Goal: Information Seeking & Learning: Learn about a topic

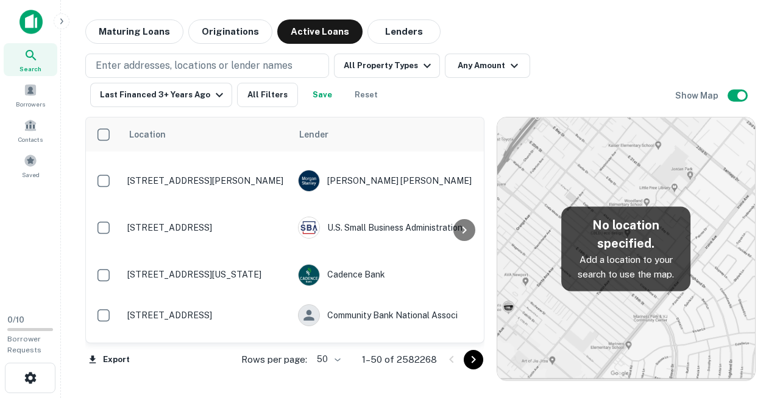
scroll to position [322, 0]
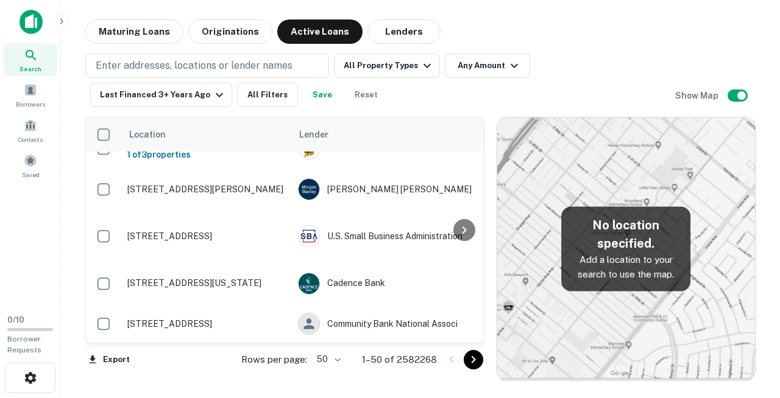
click at [475, 171] on div at bounding box center [464, 230] width 24 height 225
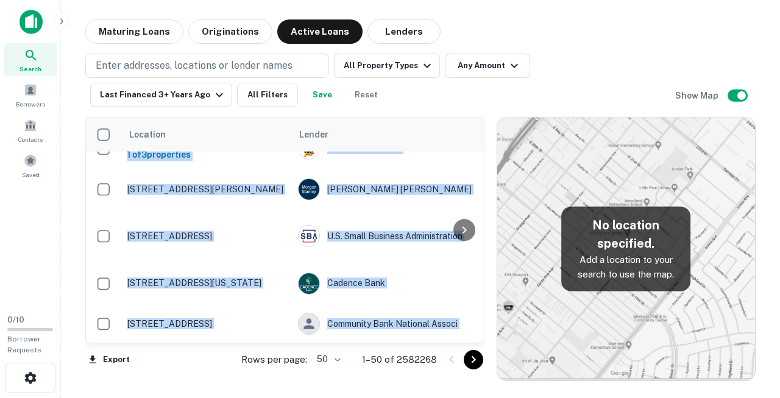
drag, startPoint x: 475, startPoint y: 171, endPoint x: 475, endPoint y: 193, distance: 21.9
click at [475, 193] on div at bounding box center [464, 230] width 24 height 225
click at [508, 71] on icon "button" at bounding box center [514, 65] width 15 height 15
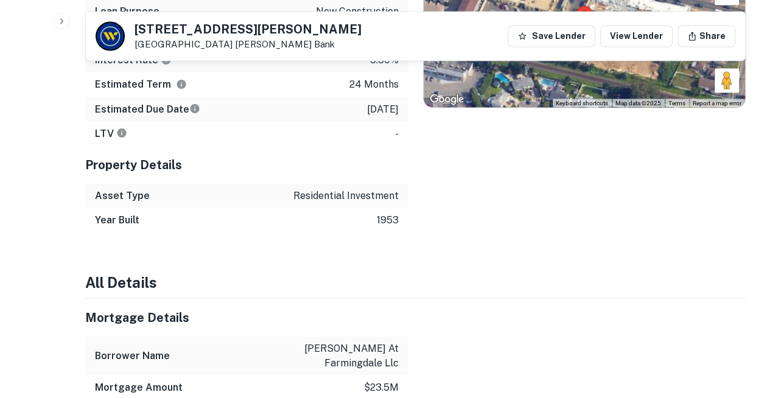
scroll to position [1082, 0]
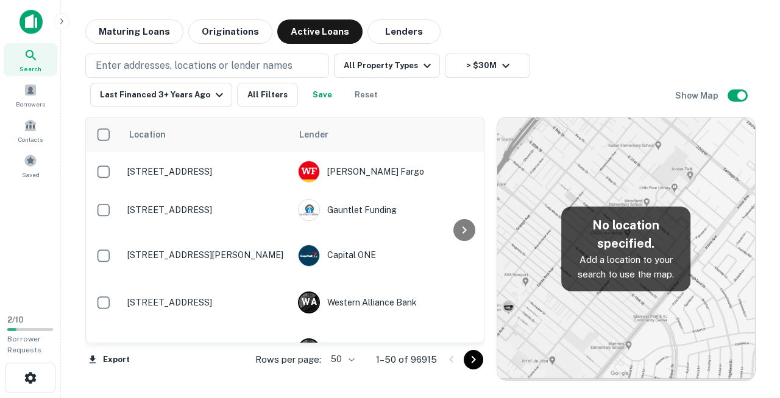
scroll to position [1818, 0]
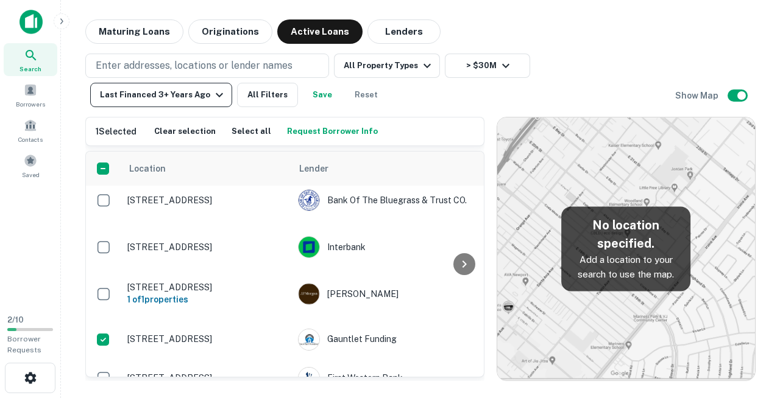
click at [227, 88] on icon "button" at bounding box center [219, 95] width 15 height 15
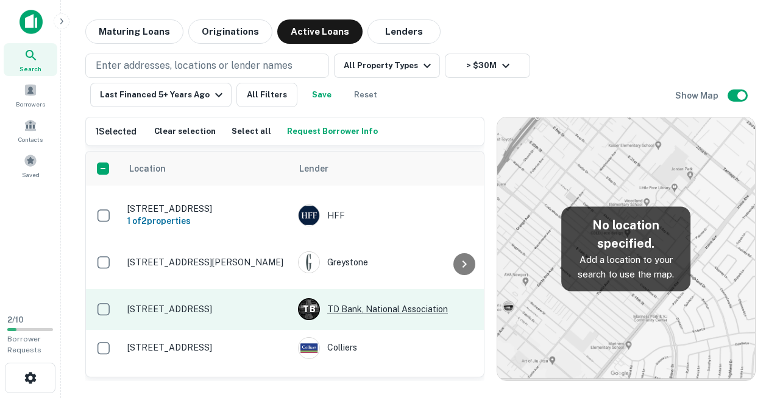
scroll to position [1876, 0]
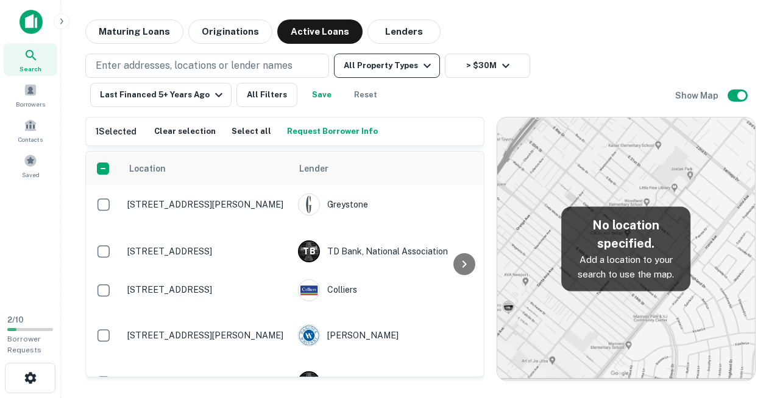
click at [421, 71] on icon "button" at bounding box center [427, 65] width 15 height 15
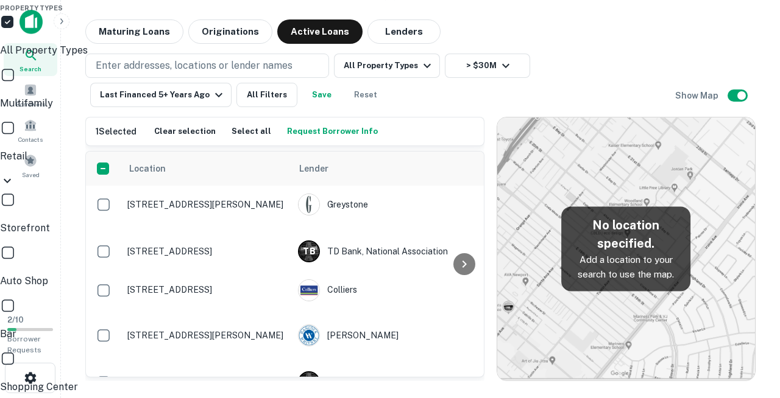
click at [490, 29] on div at bounding box center [390, 199] width 780 height 398
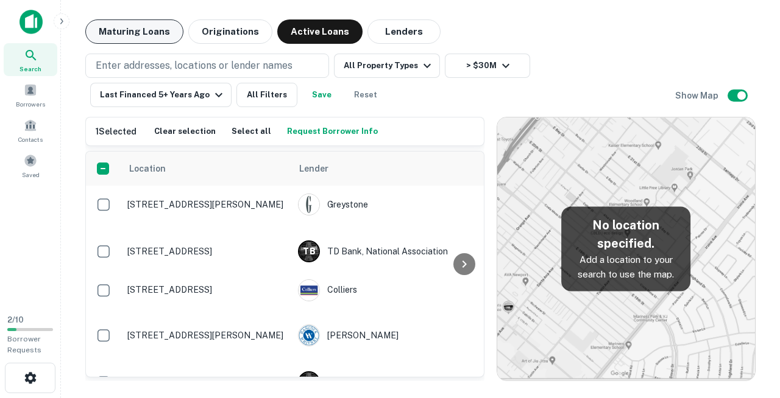
click at [136, 35] on button "Maturing Loans" at bounding box center [134, 31] width 98 height 24
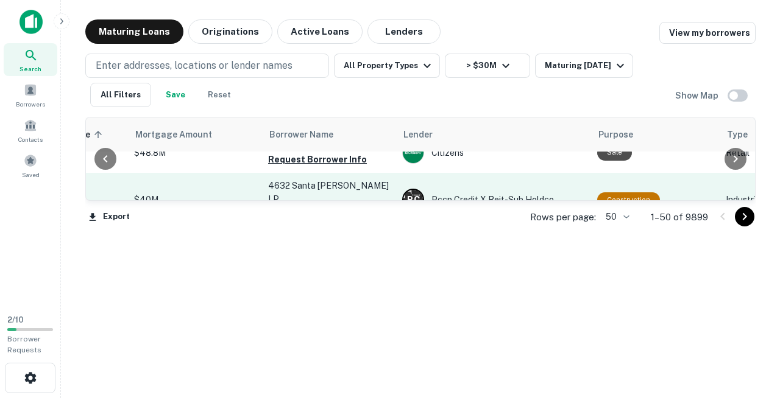
scroll to position [381, 267]
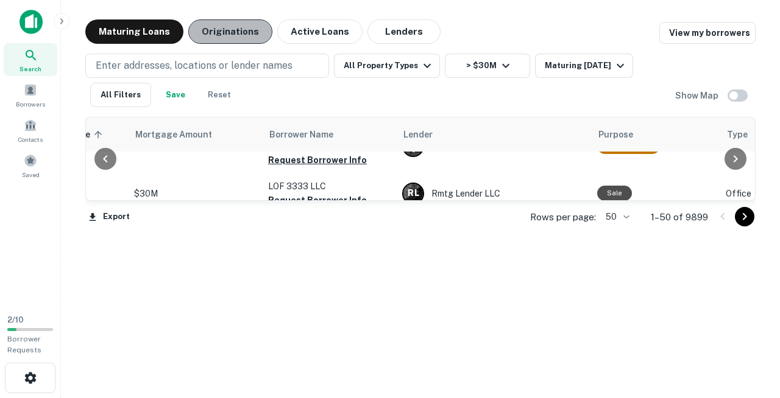
click at [244, 40] on button "Originations" at bounding box center [230, 31] width 84 height 24
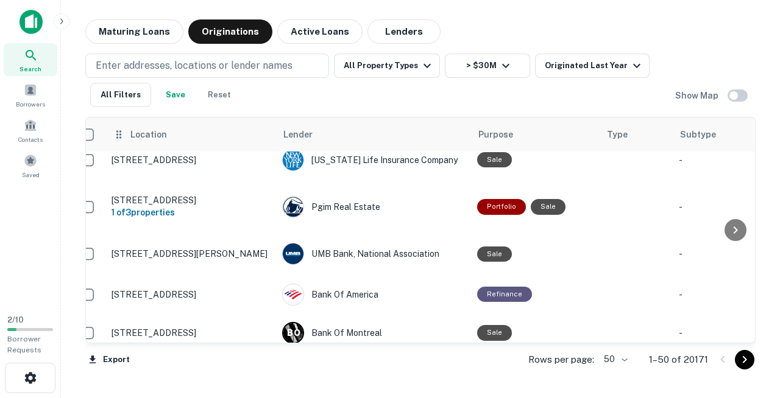
scroll to position [1872, 0]
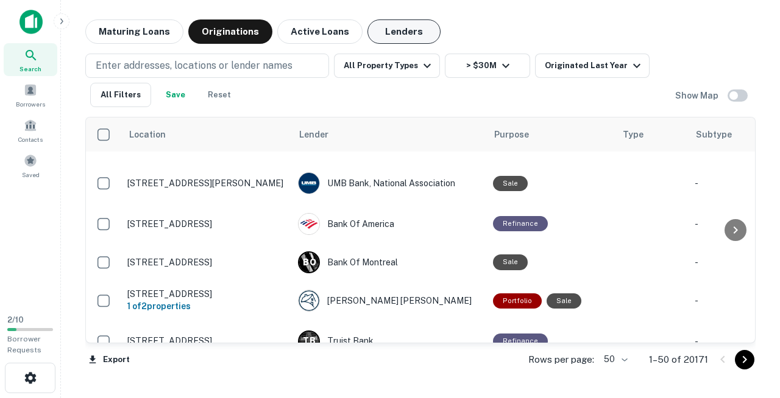
click at [382, 30] on button "Lenders" at bounding box center [403, 31] width 73 height 24
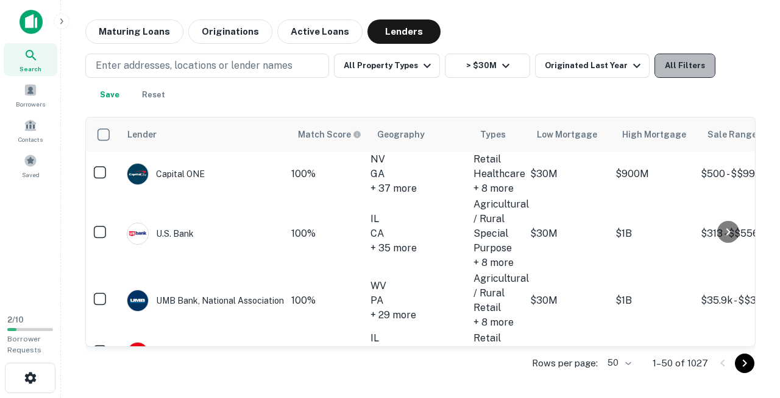
click at [657, 69] on button "All Filters" at bounding box center [684, 66] width 61 height 24
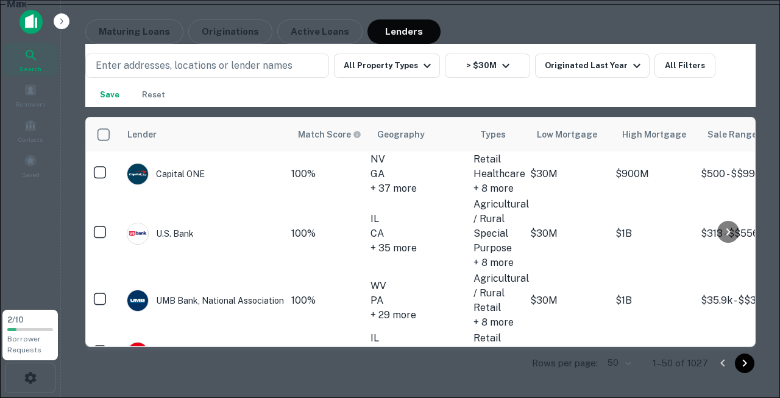
scroll to position [904, 0]
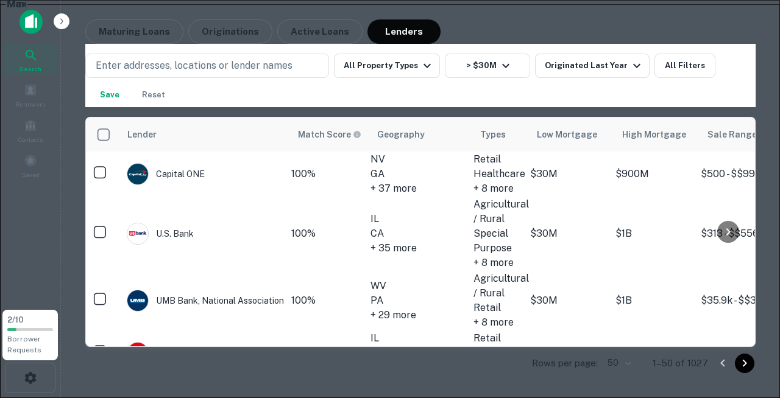
scroll to position [1129, 0]
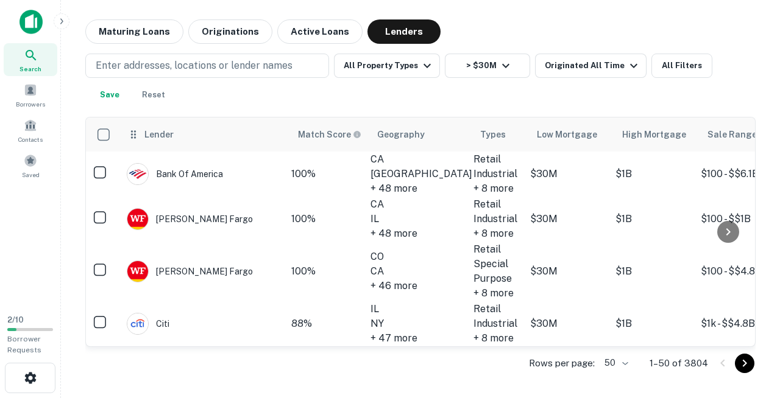
click at [143, 141] on th "Lender" at bounding box center [205, 135] width 171 height 34
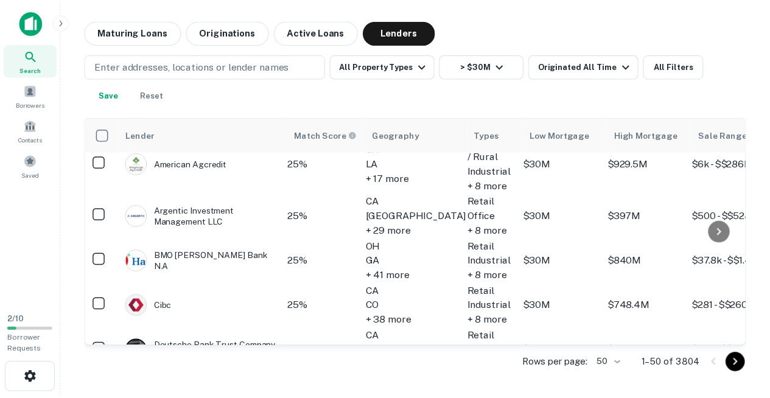
scroll to position [2356, 0]
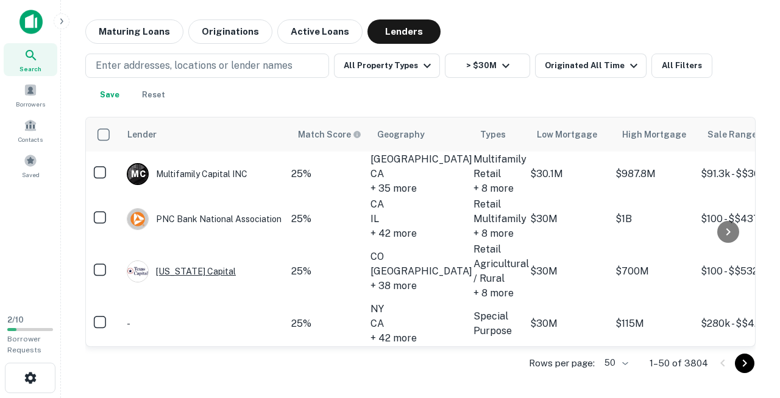
click at [191, 261] on div "Texas Capital" at bounding box center [181, 272] width 109 height 22
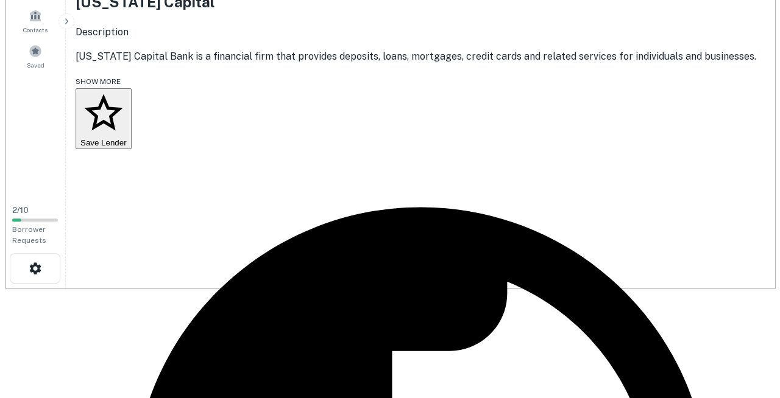
scroll to position [113, 0]
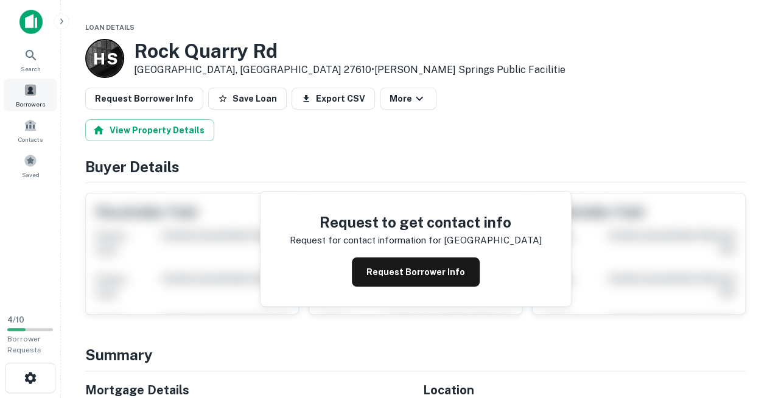
click at [33, 86] on span at bounding box center [30, 89] width 13 height 13
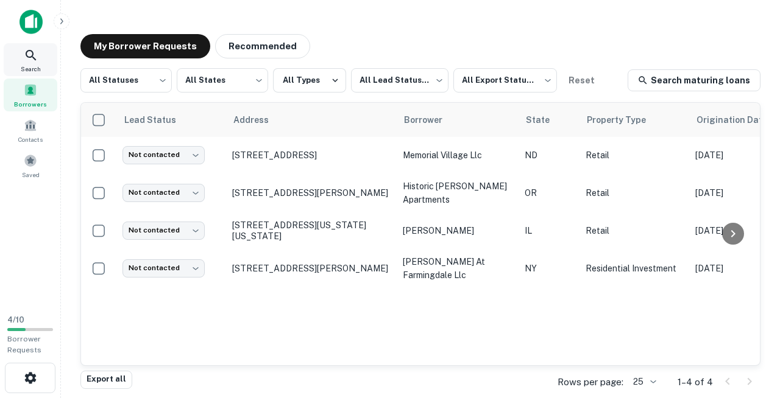
click at [33, 57] on icon at bounding box center [31, 55] width 15 height 15
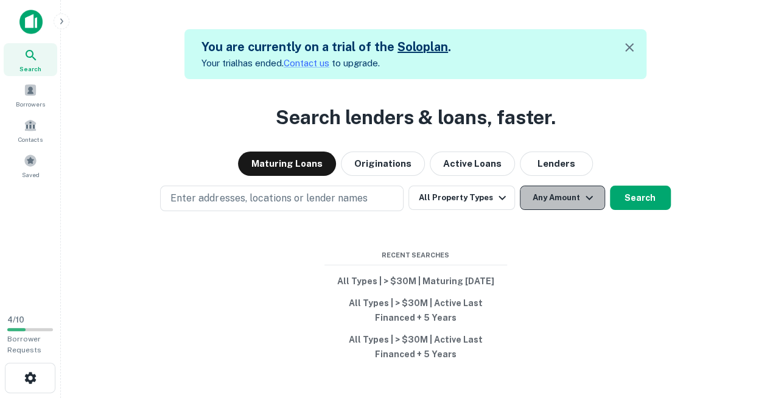
click at [532, 210] on button "Any Amount" at bounding box center [562, 198] width 85 height 24
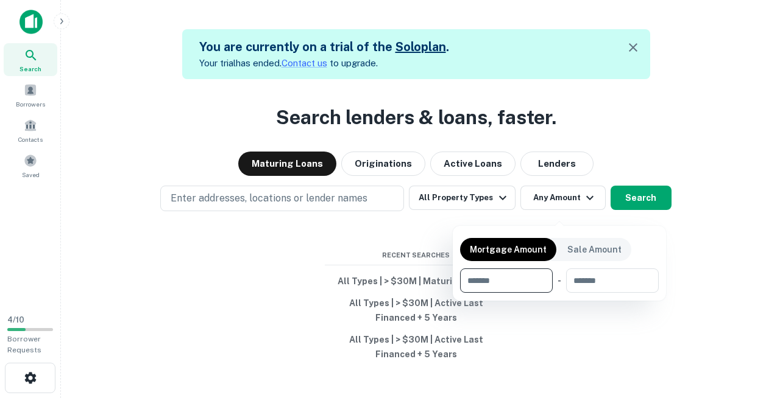
click at [496, 276] on input "number" at bounding box center [502, 281] width 84 height 24
click at [447, 181] on div at bounding box center [390, 199] width 780 height 398
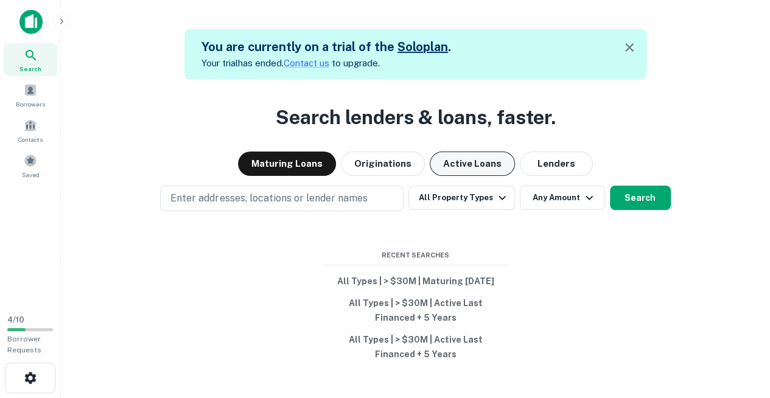
click at [452, 176] on button "Active Loans" at bounding box center [472, 164] width 85 height 24
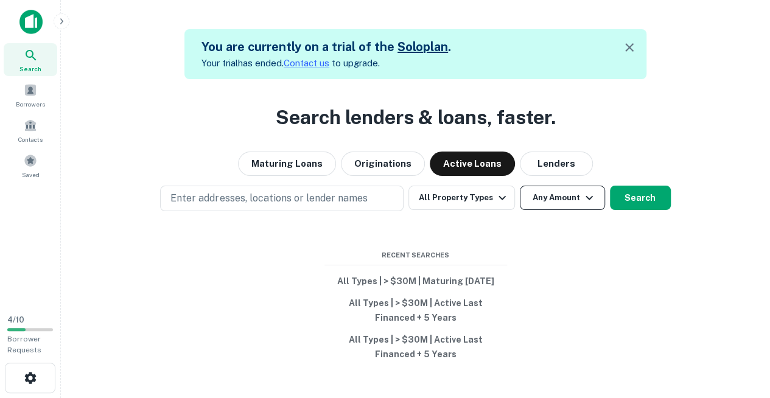
click at [545, 210] on button "Any Amount" at bounding box center [562, 198] width 85 height 24
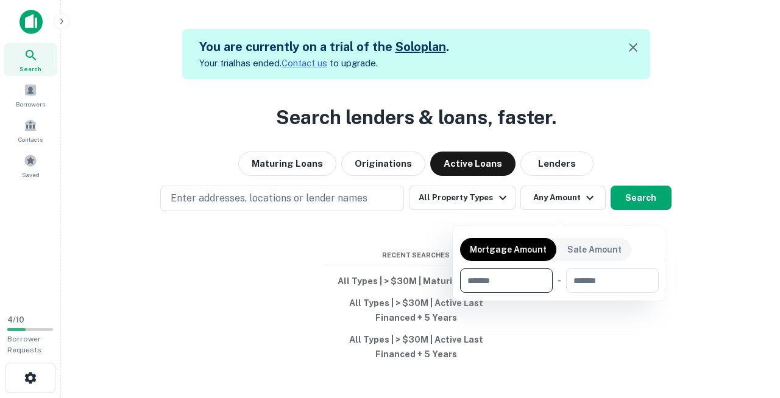
click at [512, 280] on input "number" at bounding box center [502, 281] width 84 height 24
click at [536, 272] on input "number" at bounding box center [502, 281] width 84 height 24
click at [513, 283] on input "number" at bounding box center [502, 281] width 84 height 24
type input "*******"
click at [628, 206] on div at bounding box center [390, 199] width 780 height 398
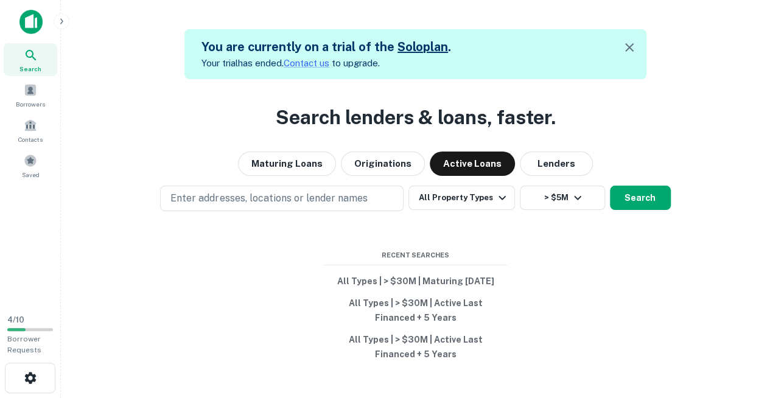
click at [628, 206] on button "Search" at bounding box center [640, 198] width 61 height 24
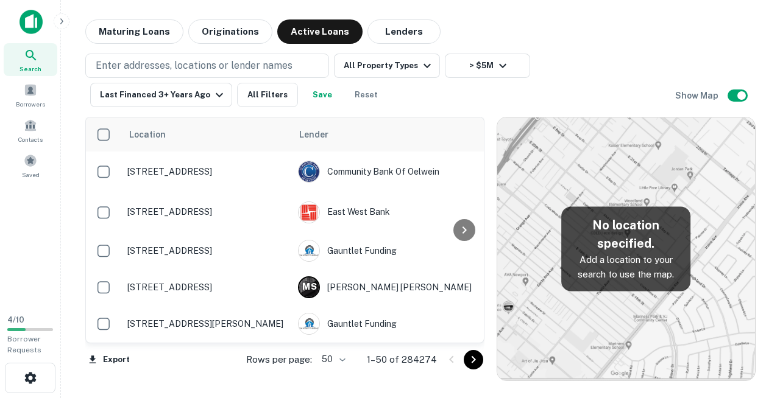
click at [337, 102] on div "Enter addresses, locations or lender names All Property Types > $5M Last Financ…" at bounding box center [380, 81] width 590 height 54
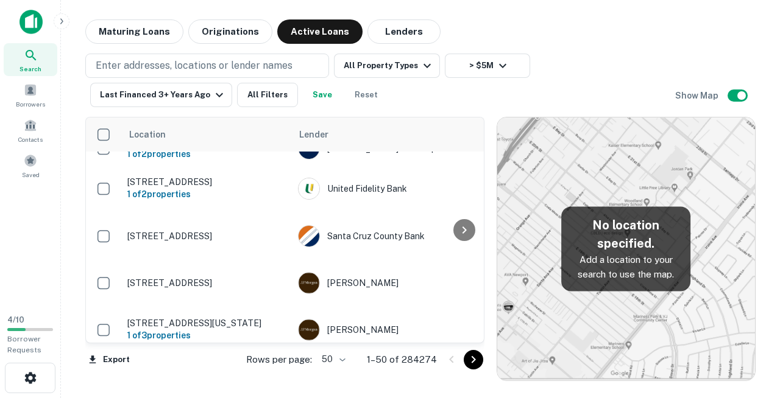
scroll to position [1907, 0]
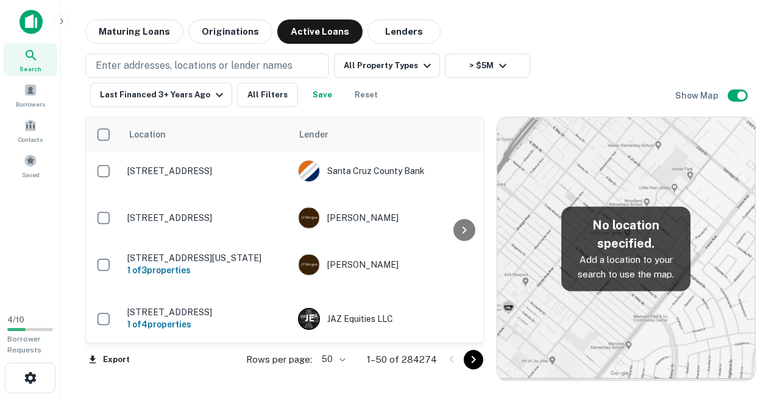
click at [472, 361] on icon "Go to next page" at bounding box center [473, 360] width 15 height 15
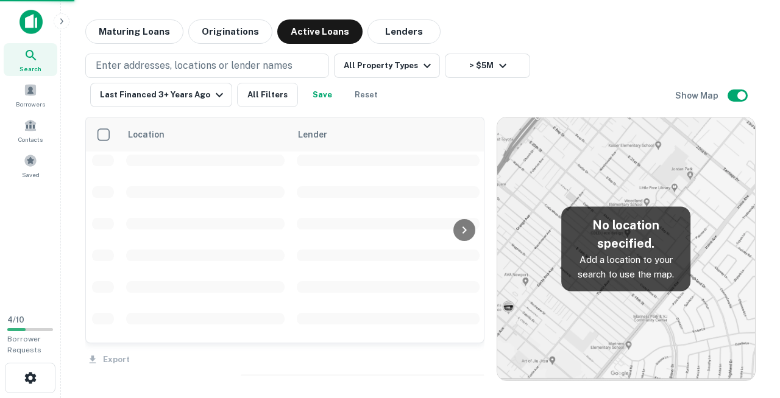
click at [501, 28] on div "Maturing Loans Originations Active Loans Lenders" at bounding box center [420, 31] width 670 height 24
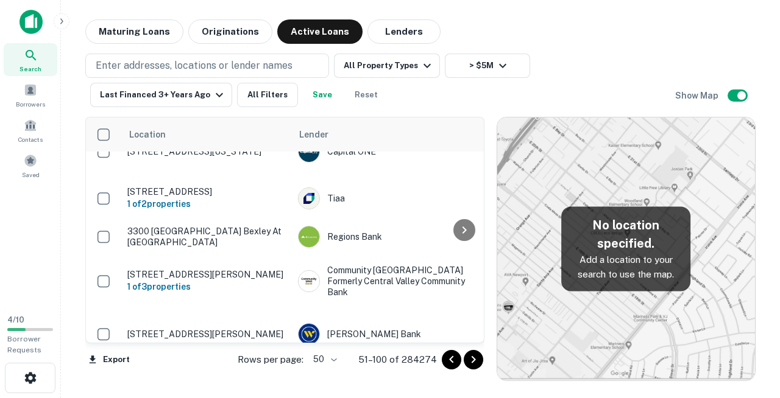
scroll to position [1988, 0]
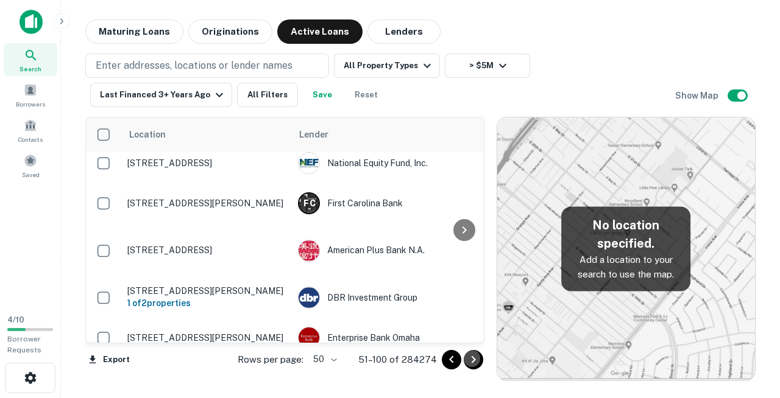
click at [474, 360] on icon "Go to next page" at bounding box center [473, 359] width 4 height 7
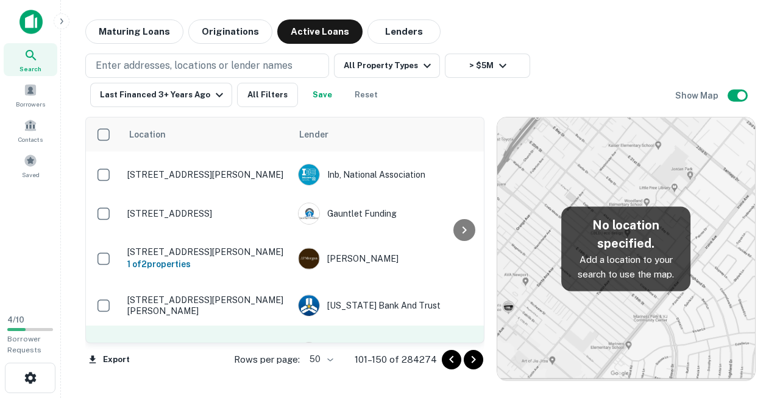
scroll to position [1864, 0]
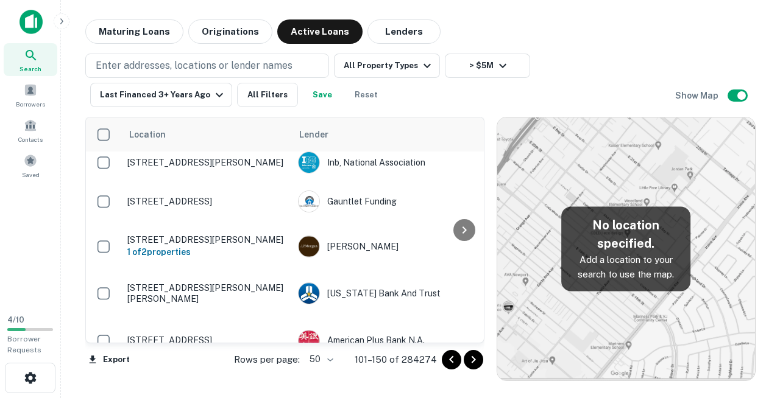
click at [353, 357] on body "Search Borrowers Contacts Saved 4 / 10 Borrower Requests Maturing Loans Origina…" at bounding box center [390, 199] width 780 height 398
click at [340, 376] on li "100" at bounding box center [345, 381] width 35 height 22
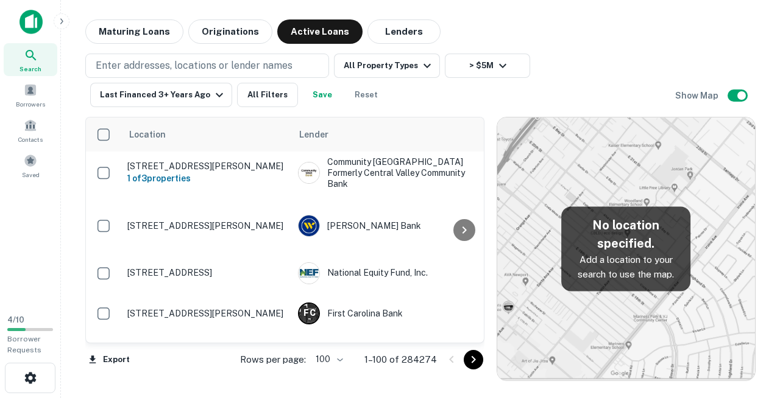
scroll to position [4134, 0]
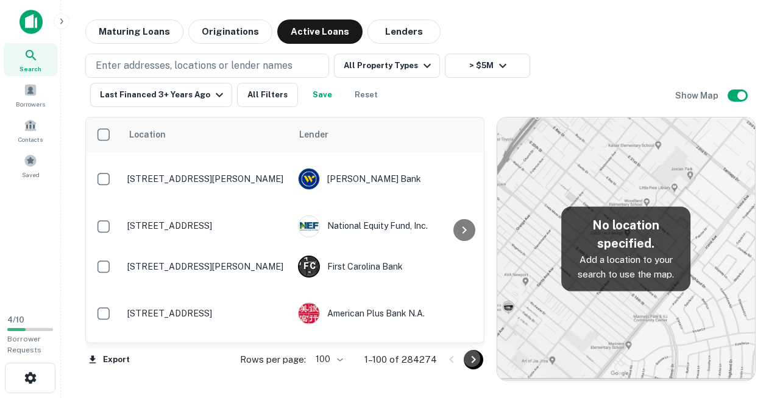
click at [473, 359] on icon "Go to next page" at bounding box center [473, 360] width 15 height 15
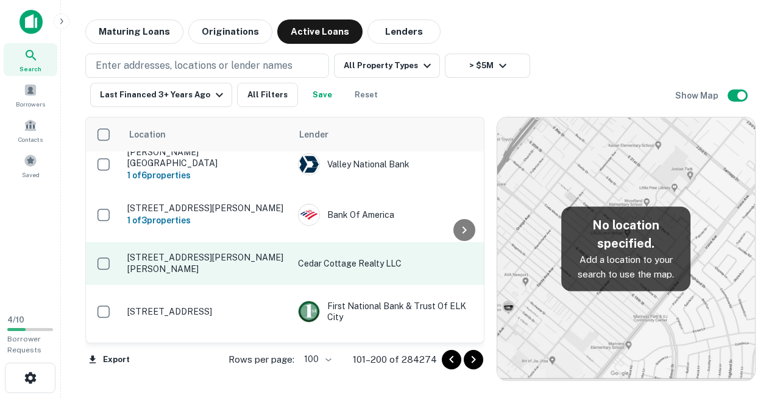
scroll to position [3939, 0]
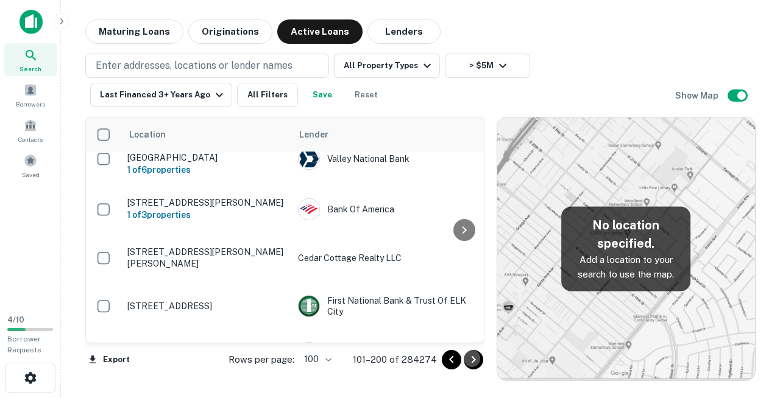
click at [473, 359] on icon "Go to next page" at bounding box center [473, 360] width 15 height 15
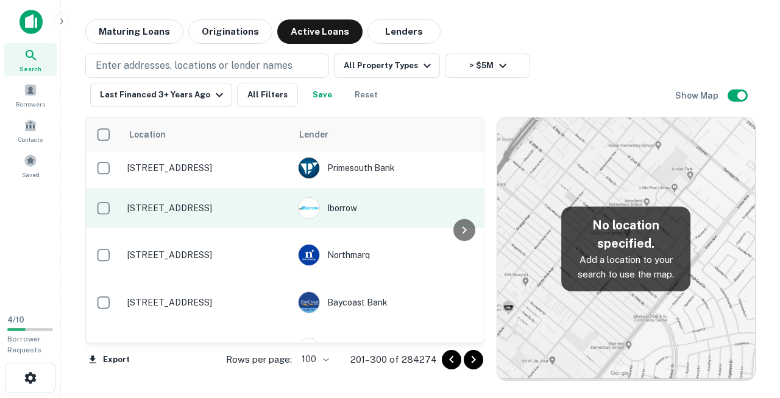
scroll to position [4202, 0]
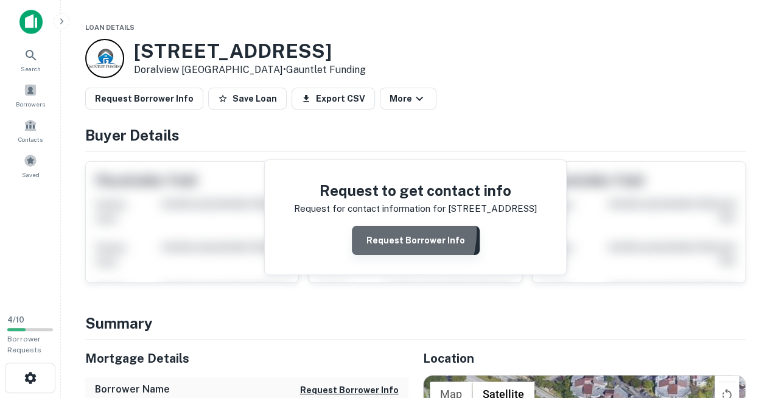
click at [387, 226] on button "Request Borrower Info" at bounding box center [416, 240] width 128 height 29
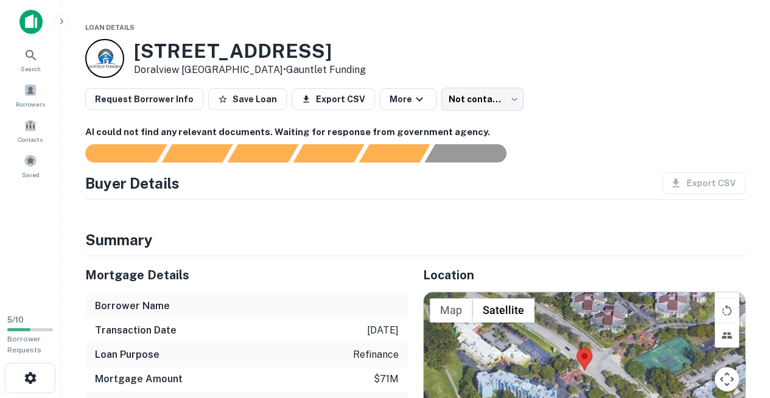
scroll to position [92, 0]
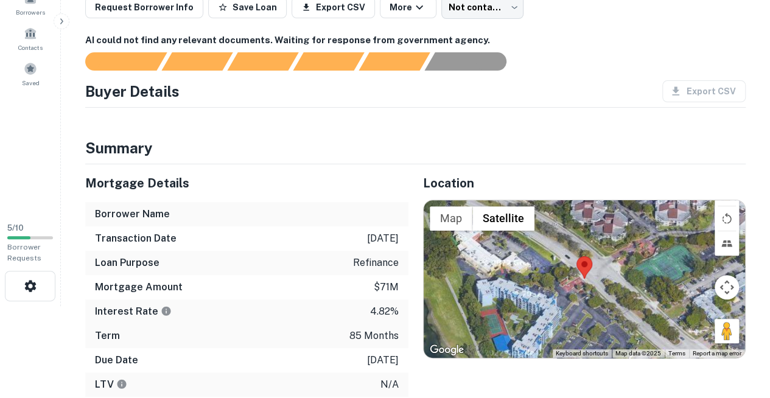
click at [454, 13] on body "Search Borrowers Contacts Saved 5 / 10 Borrower Requests Loan Details [STREET_A…" at bounding box center [385, 107] width 770 height 398
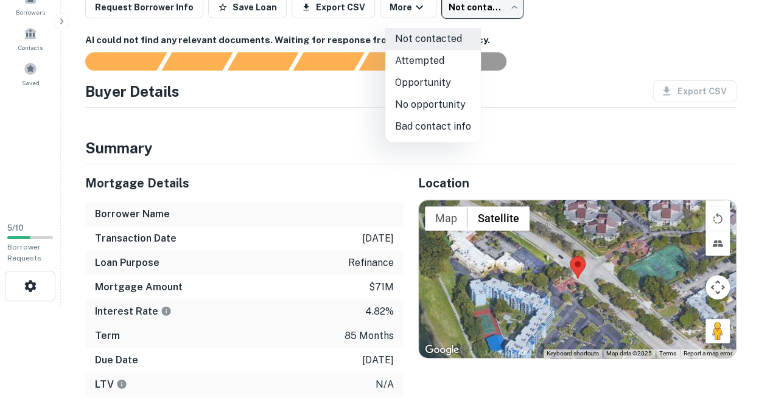
scroll to position [85, 0]
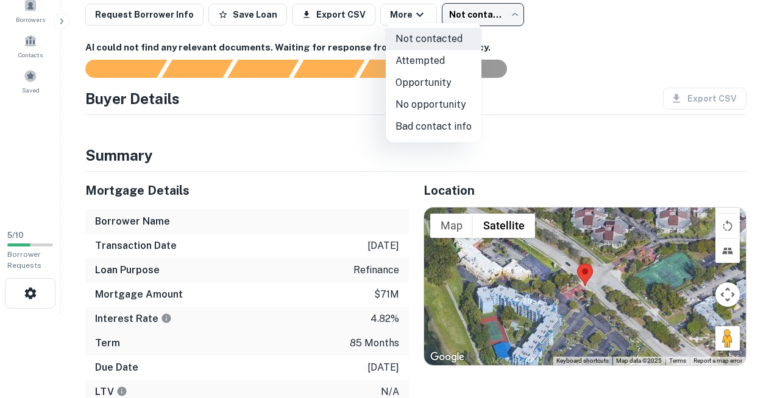
click at [424, 78] on li "Opportunity" at bounding box center [434, 83] width 96 height 22
type input "**********"
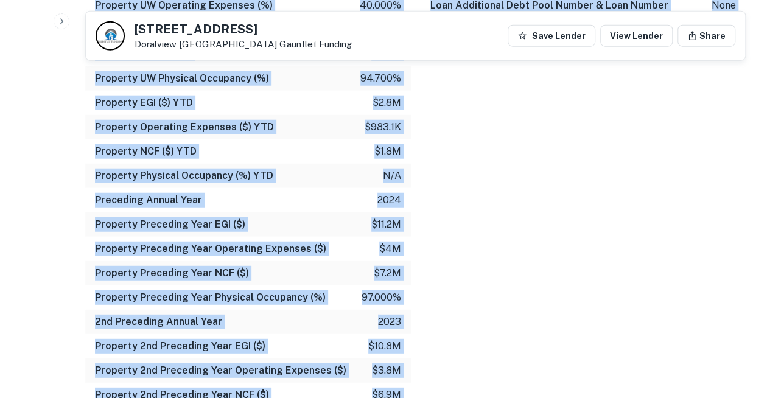
scroll to position [1782, 0]
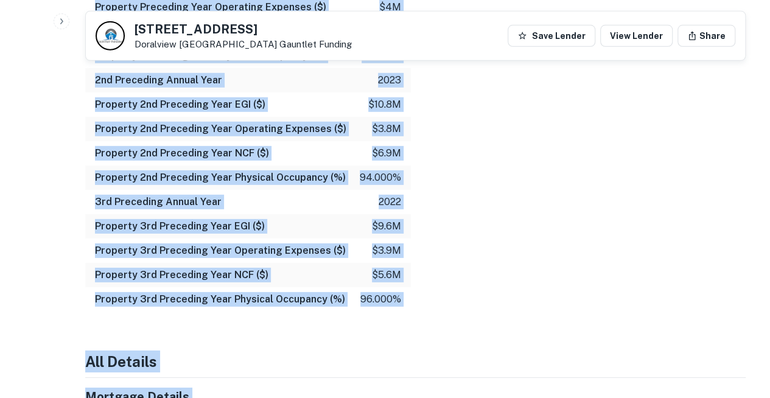
drag, startPoint x: 85, startPoint y: 105, endPoint x: 728, endPoint y: 412, distance: 712.9
copy div "[PERSON_NAME] [PERSON_NAME] Overview Mortgage Details Loan Seller [PERSON_NAME]…"
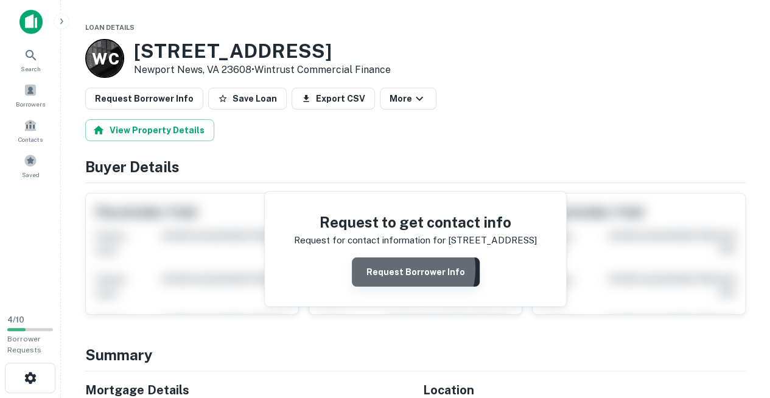
click at [408, 258] on button "Request Borrower Info" at bounding box center [416, 272] width 128 height 29
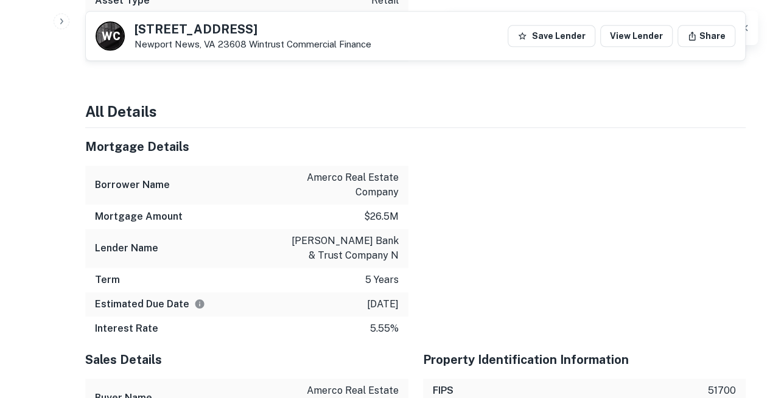
scroll to position [736, 0]
drag, startPoint x: 286, startPoint y: 89, endPoint x: 398, endPoint y: 89, distance: 112.1
click at [398, 165] on div "Borrower Name amerco real estate company" at bounding box center [246, 184] width 323 height 39
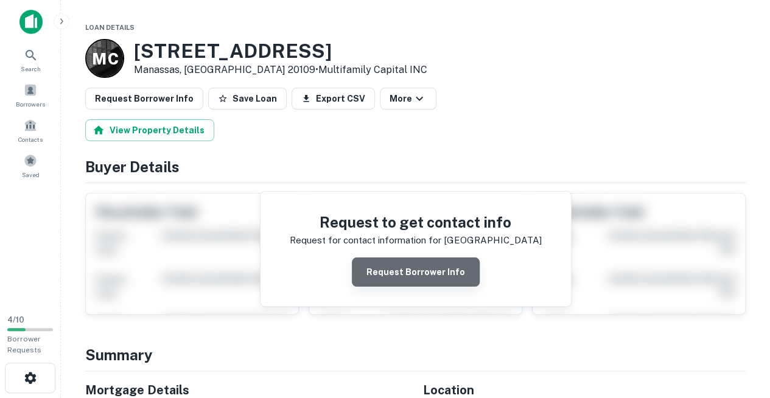
click at [421, 258] on button "Request Borrower Info" at bounding box center [416, 272] width 128 height 29
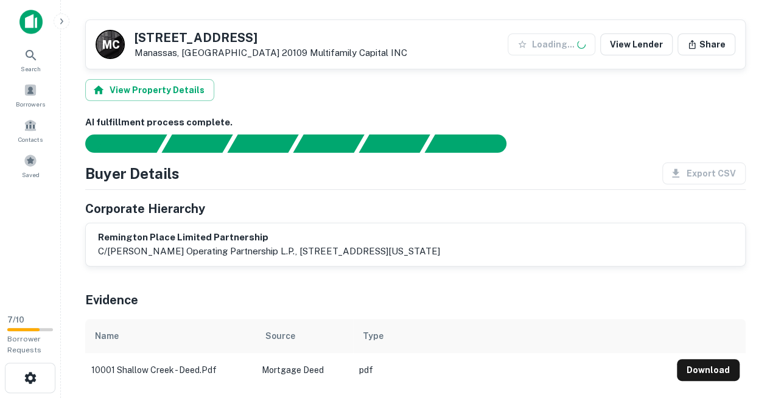
scroll to position [209, 0]
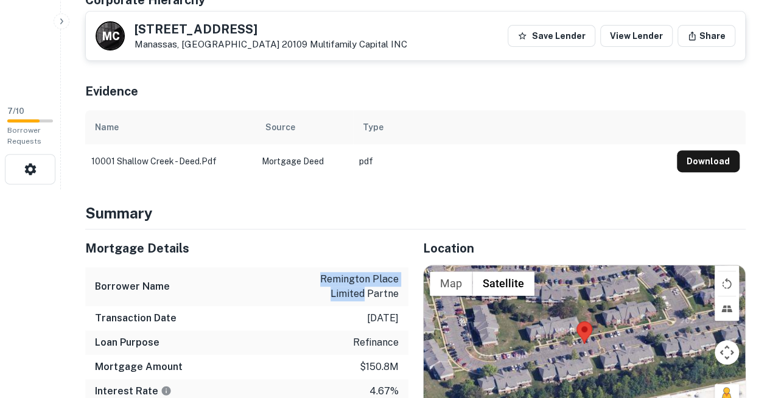
drag, startPoint x: 301, startPoint y: 245, endPoint x: 404, endPoint y: 242, distance: 102.4
click at [404, 267] on div "Borrower Name remington place limited partne" at bounding box center [246, 286] width 323 height 39
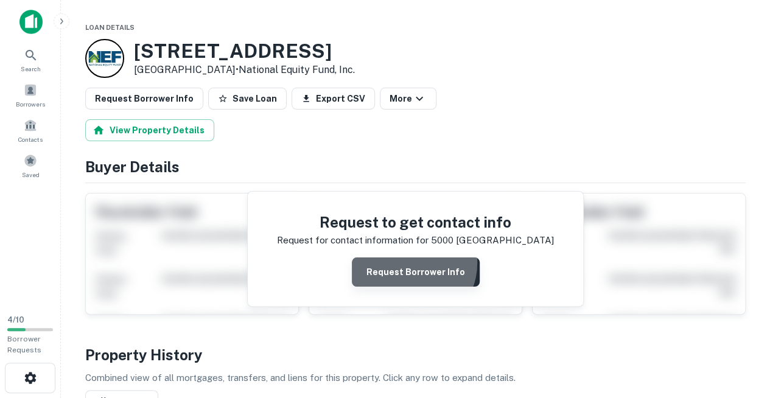
click at [411, 258] on button "Request Borrower Info" at bounding box center [416, 272] width 128 height 29
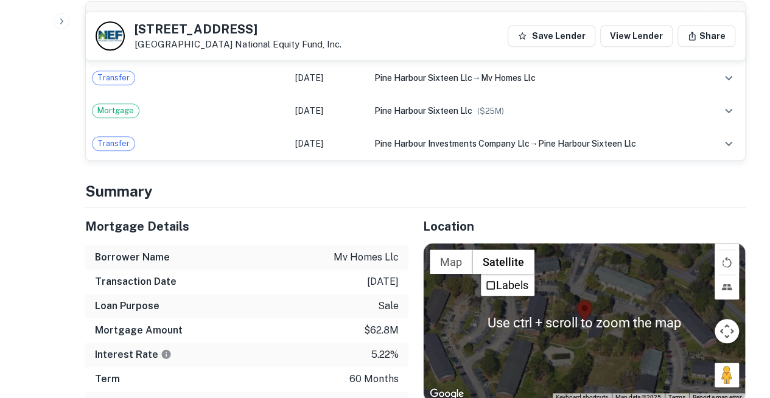
scroll to position [490, 0]
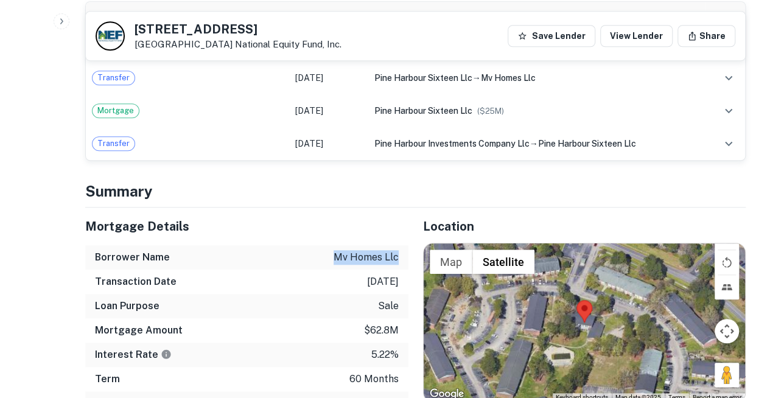
drag, startPoint x: 348, startPoint y: 203, endPoint x: 408, endPoint y: 200, distance: 59.8
click at [408, 208] on div "Mortgage Details Borrower Name mv homes llc Transaction Date [DATE] Loan Purpos…" at bounding box center [408, 404] width 675 height 392
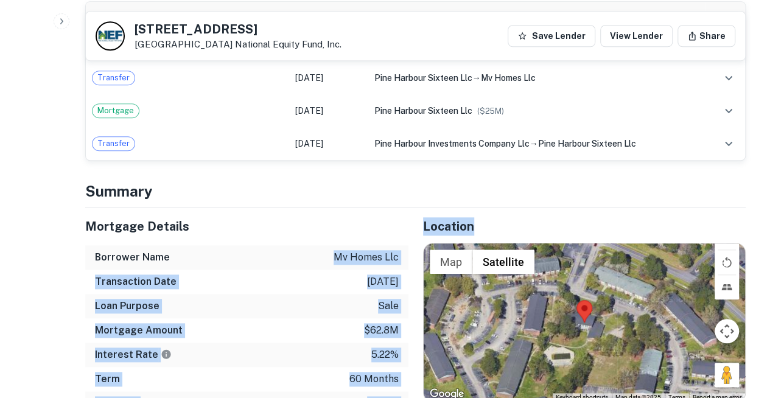
click at [380, 250] on p "mv homes llc" at bounding box center [366, 257] width 65 height 15
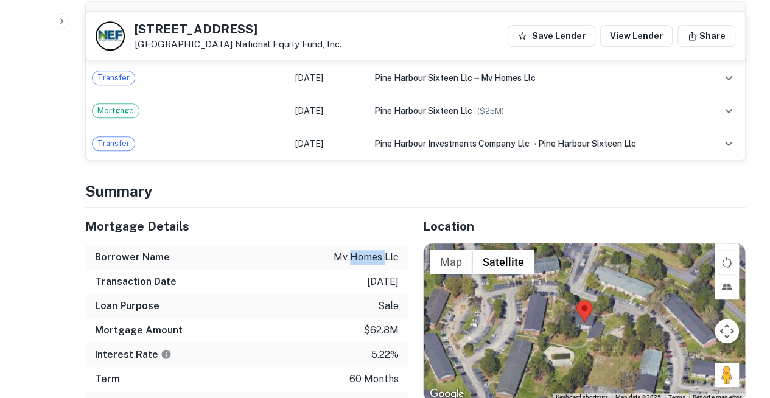
click at [380, 250] on p "mv homes llc" at bounding box center [366, 257] width 65 height 15
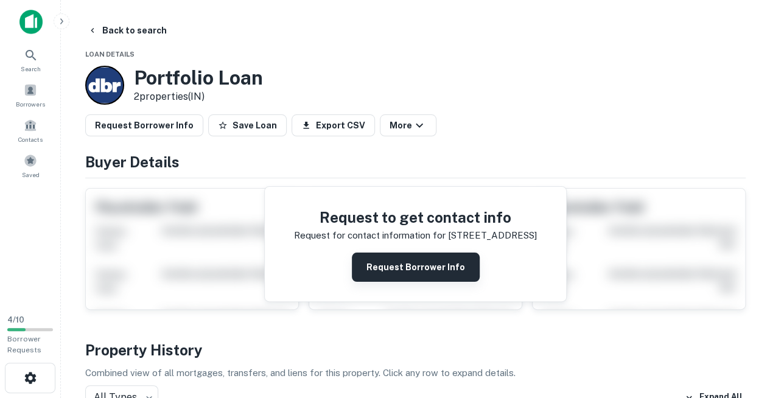
click at [428, 253] on button "Request Borrower Info" at bounding box center [416, 267] width 128 height 29
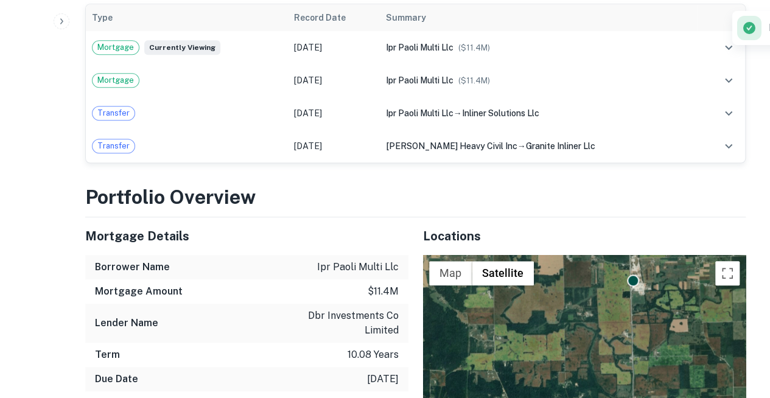
scroll to position [425, 0]
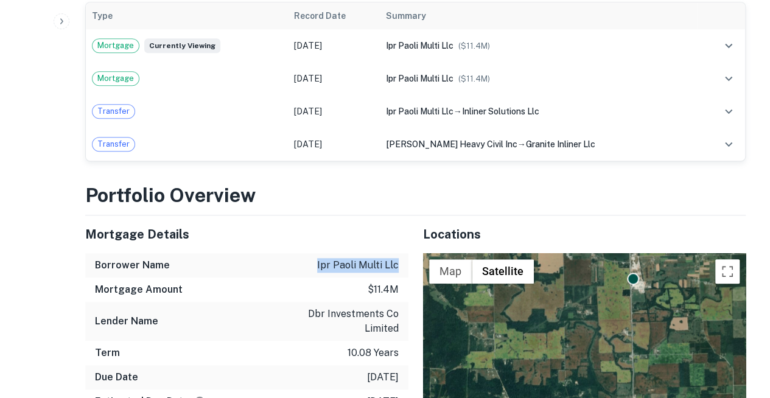
drag, startPoint x: 335, startPoint y: 158, endPoint x: 403, endPoint y: 155, distance: 67.7
click at [403, 253] on div "Borrower Name ipr paoli multi llc" at bounding box center [246, 265] width 323 height 24
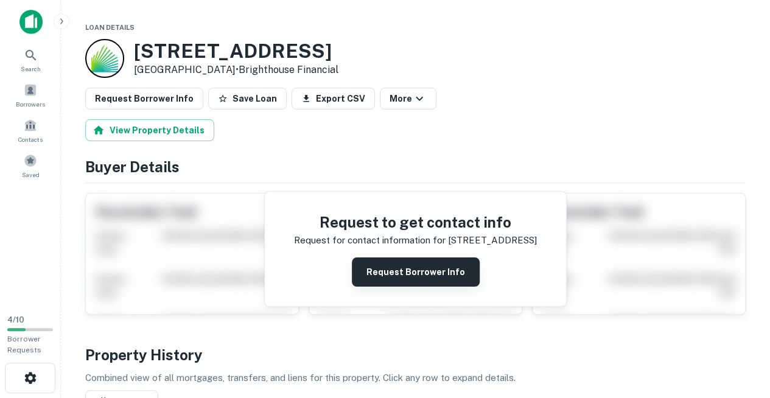
click at [421, 258] on button "Request Borrower Info" at bounding box center [416, 272] width 128 height 29
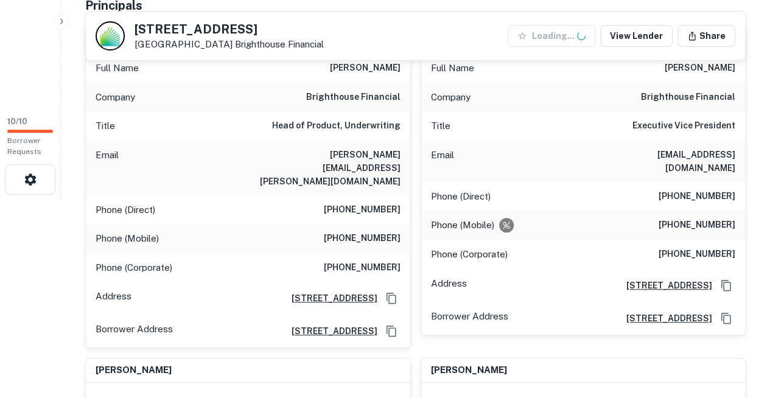
scroll to position [200, 0]
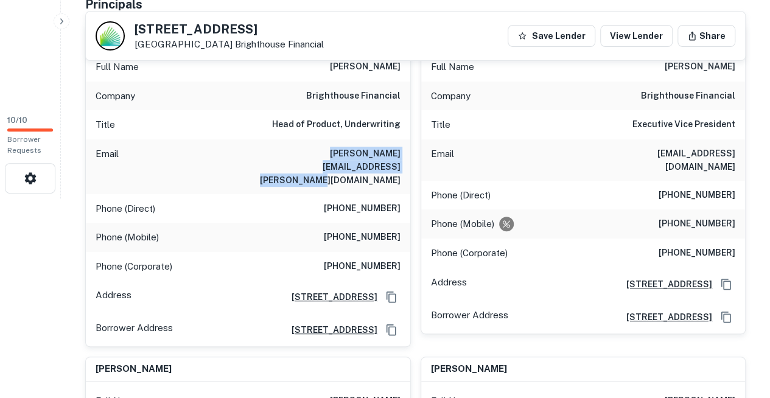
drag, startPoint x: 245, startPoint y: 128, endPoint x: 406, endPoint y: 130, distance: 160.8
click at [406, 139] on div "Email [PERSON_NAME][EMAIL_ADDRESS][PERSON_NAME][DOMAIN_NAME]" at bounding box center [248, 166] width 325 height 55
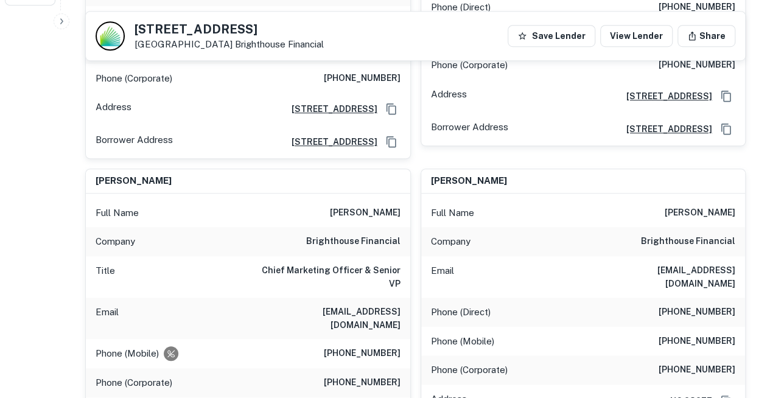
scroll to position [399, 0]
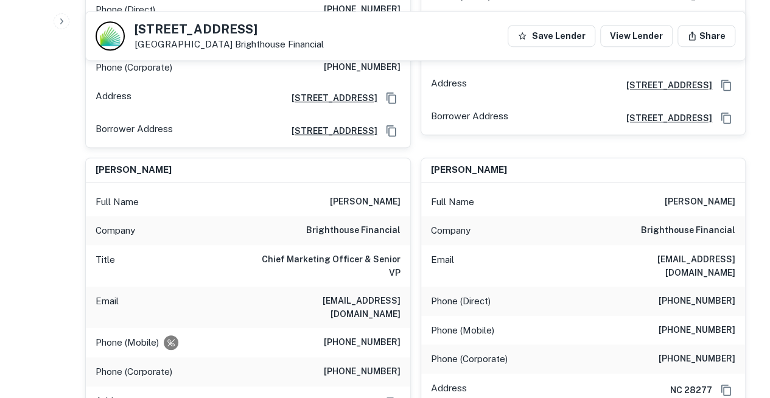
drag, startPoint x: 276, startPoint y: 211, endPoint x: 401, endPoint y: 210, distance: 124.9
click at [401, 287] on div "Email mdoscher@brighthousefinancial.com" at bounding box center [248, 307] width 325 height 41
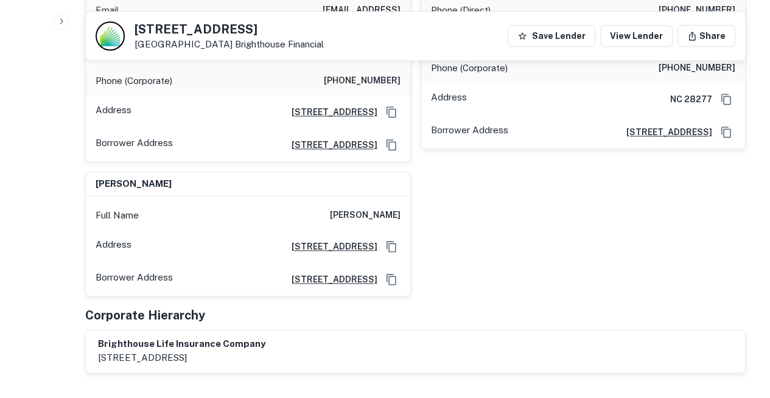
scroll to position [499, 0]
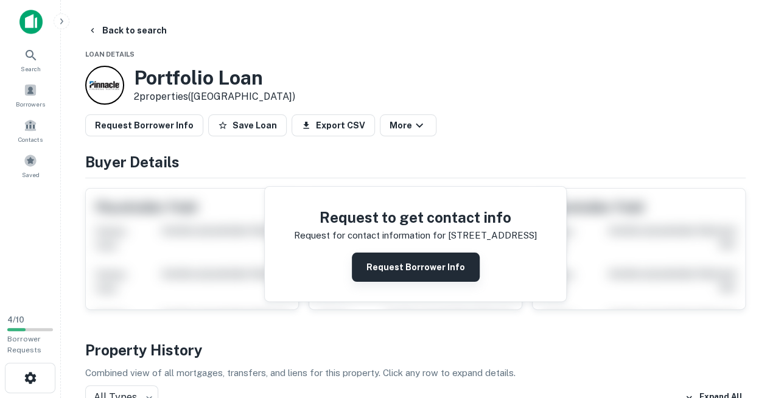
click at [415, 254] on button "Request Borrower Info" at bounding box center [416, 267] width 128 height 29
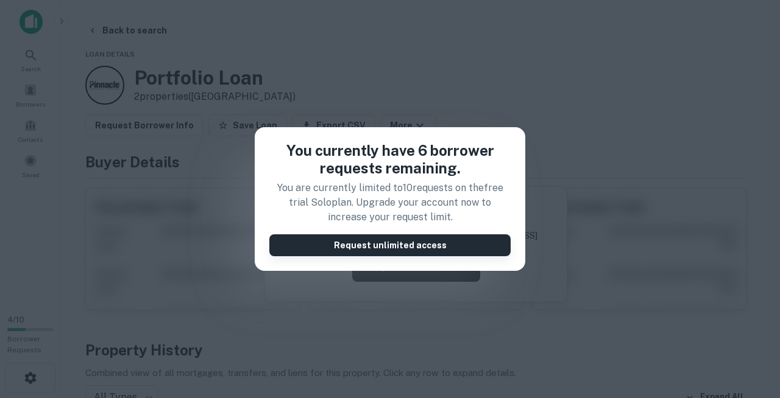
click at [340, 238] on button "Request unlimited access" at bounding box center [389, 245] width 241 height 22
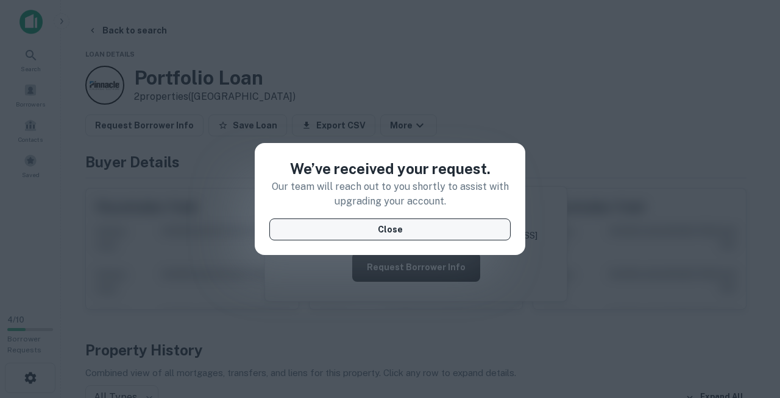
click at [360, 219] on button "Close" at bounding box center [389, 230] width 241 height 22
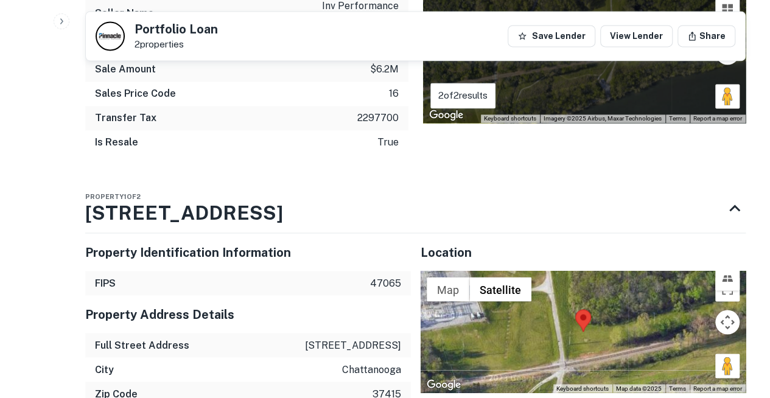
scroll to position [923, 0]
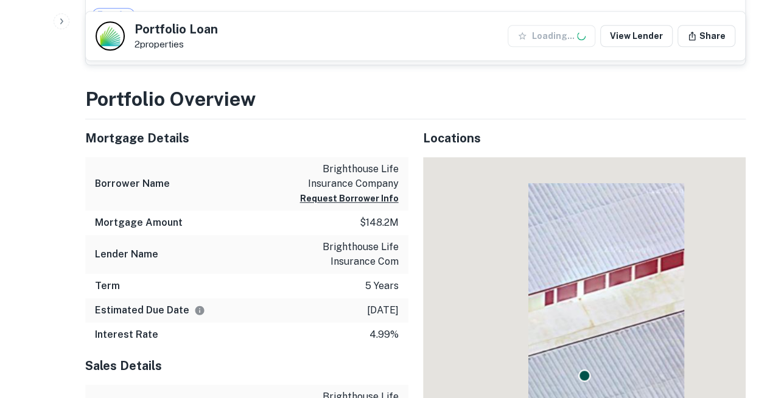
scroll to position [498, 0]
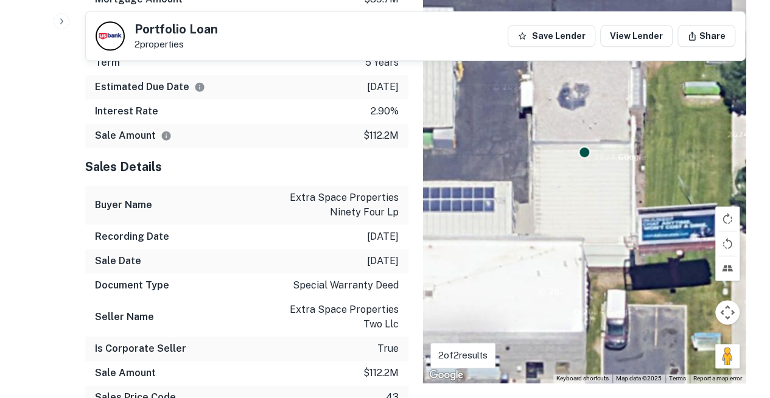
scroll to position [701, 0]
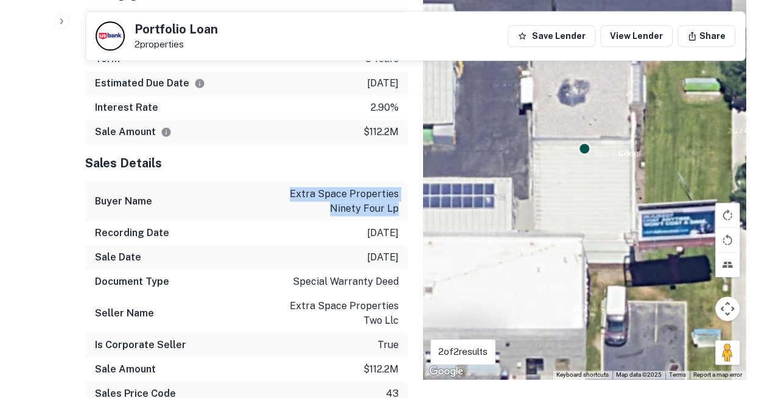
drag, startPoint x: 315, startPoint y: 121, endPoint x: 401, endPoint y: 132, distance: 86.0
click at [401, 182] on div "Buyer Name extra space properties ninety four lp" at bounding box center [246, 201] width 323 height 39
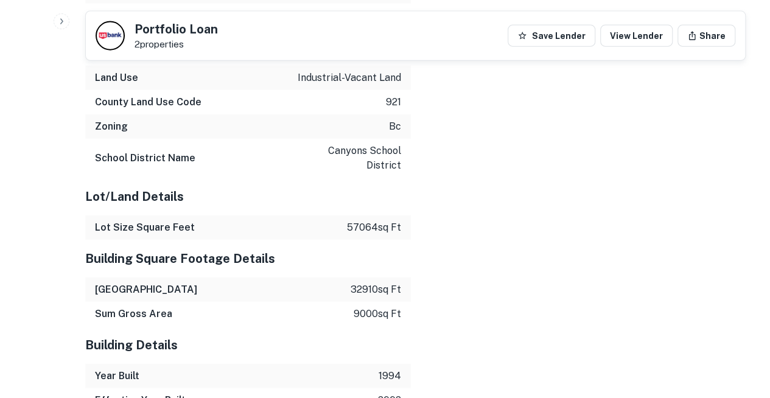
scroll to position [1404, 0]
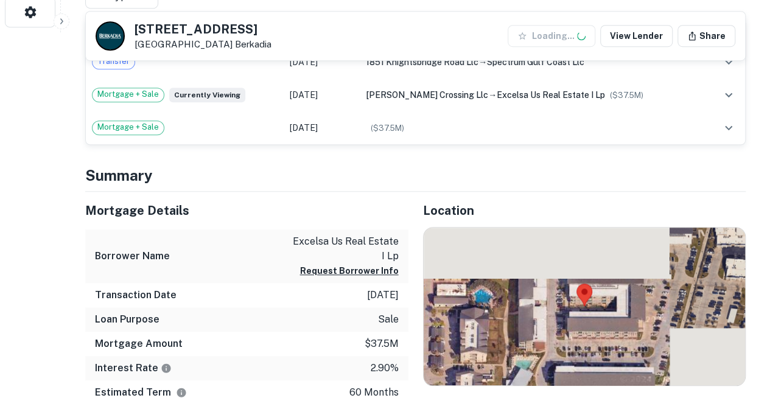
scroll to position [371, 0]
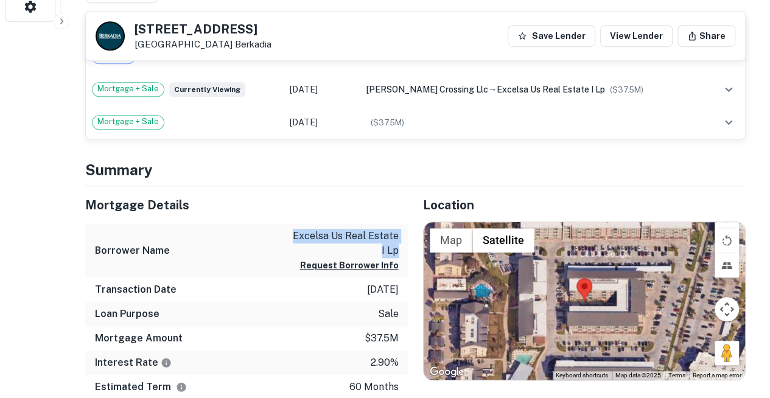
drag, startPoint x: 300, startPoint y: 196, endPoint x: 398, endPoint y: 192, distance: 98.8
click at [398, 229] on p "excelsa us real estate i lp" at bounding box center [344, 243] width 110 height 29
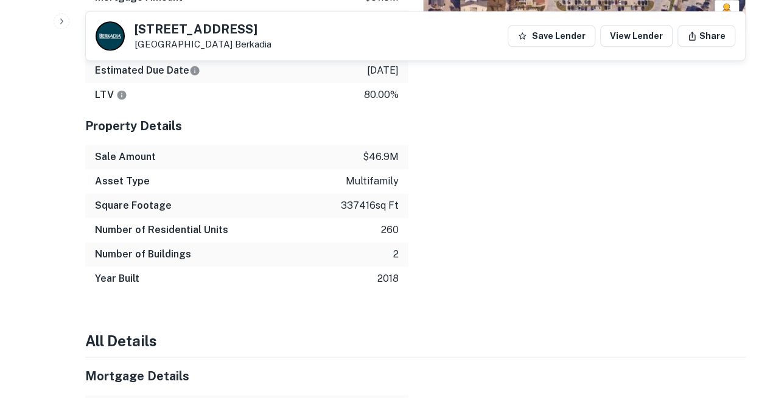
scroll to position [710, 0]
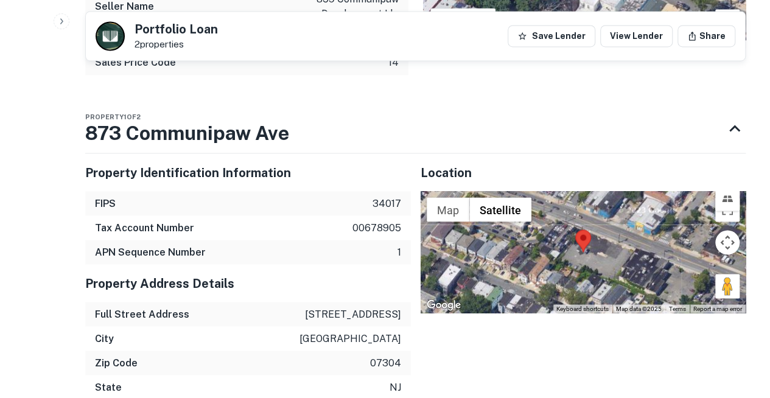
scroll to position [1000, 0]
click at [308, 375] on div "State [GEOGRAPHIC_DATA]" at bounding box center [248, 387] width 326 height 24
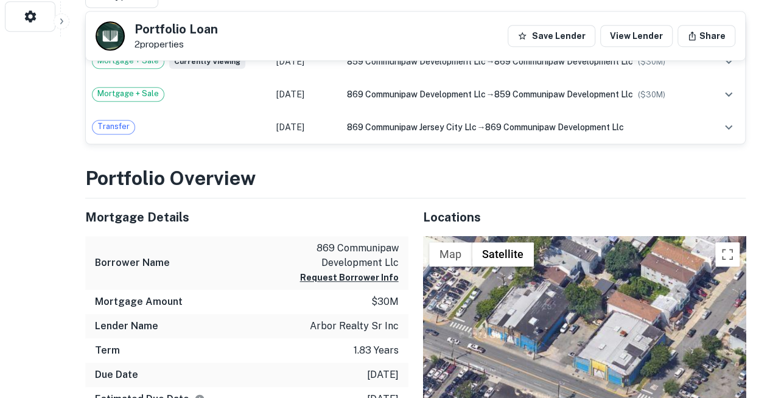
scroll to position [361, 0]
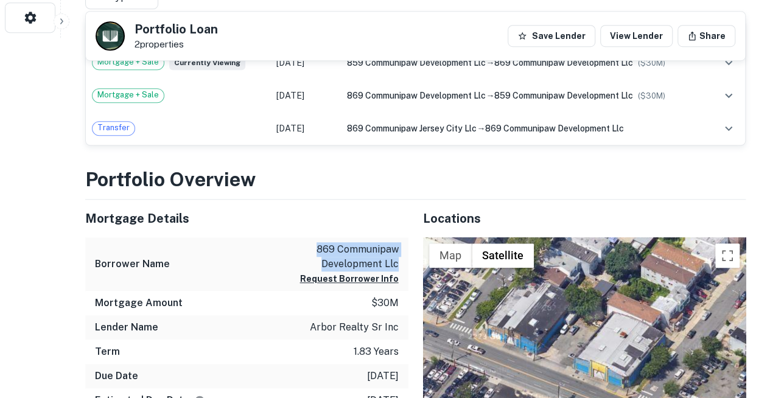
drag, startPoint x: 333, startPoint y: 213, endPoint x: 402, endPoint y: 219, distance: 69.7
click at [402, 238] on div "Borrower Name 869 communipaw development llc Request Borrower Info" at bounding box center [246, 265] width 323 height 54
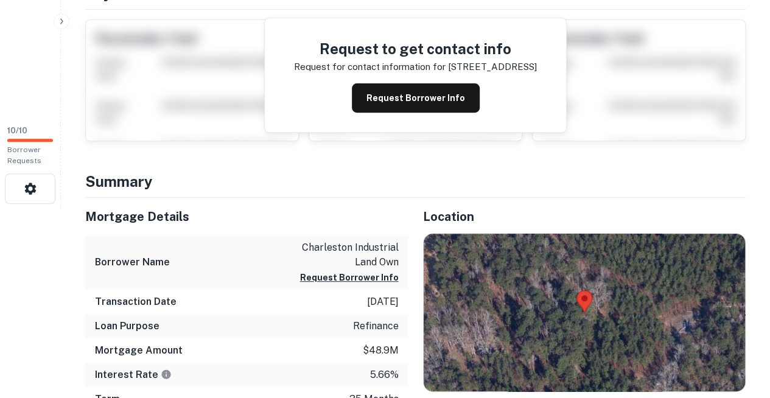
scroll to position [190, 0]
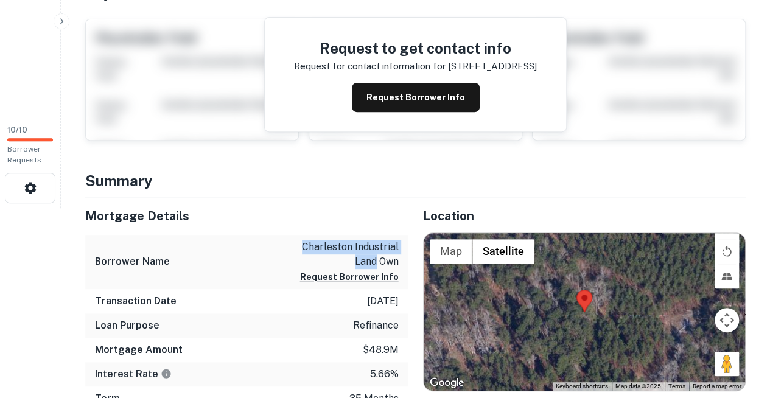
drag, startPoint x: 303, startPoint y: 172, endPoint x: 399, endPoint y: 172, distance: 96.2
click at [399, 235] on div "Borrower Name charleston industrial land own Request Borrower Info" at bounding box center [246, 262] width 323 height 54
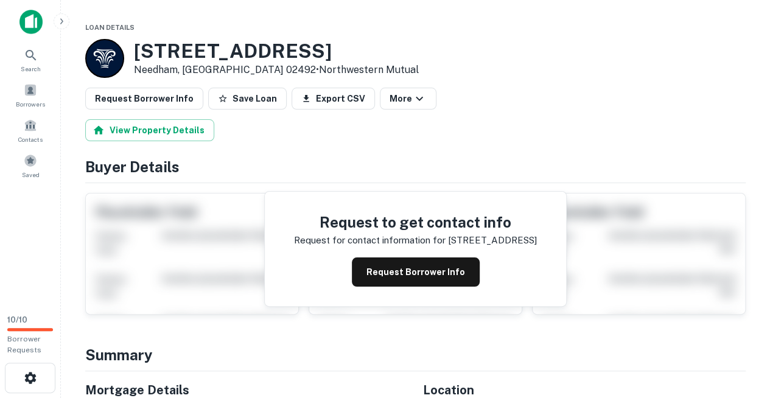
drag, startPoint x: 136, startPoint y: 47, endPoint x: 292, endPoint y: 41, distance: 155.4
click at [292, 41] on h3 "[STREET_ADDRESS]" at bounding box center [276, 51] width 285 height 23
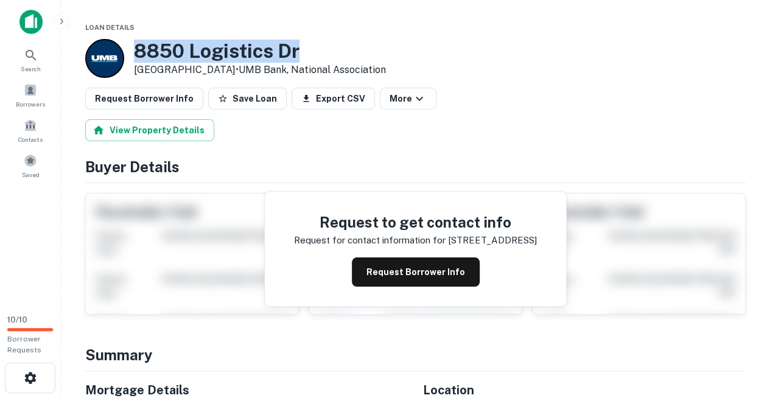
drag, startPoint x: 136, startPoint y: 46, endPoint x: 289, endPoint y: 32, distance: 154.1
drag, startPoint x: 253, startPoint y: 45, endPoint x: 505, endPoint y: 55, distance: 251.7
click at [505, 55] on div "8850 Logistics Dr Las Vegas, NV 89165 • UMB Bank, National Association" at bounding box center [415, 58] width 661 height 39
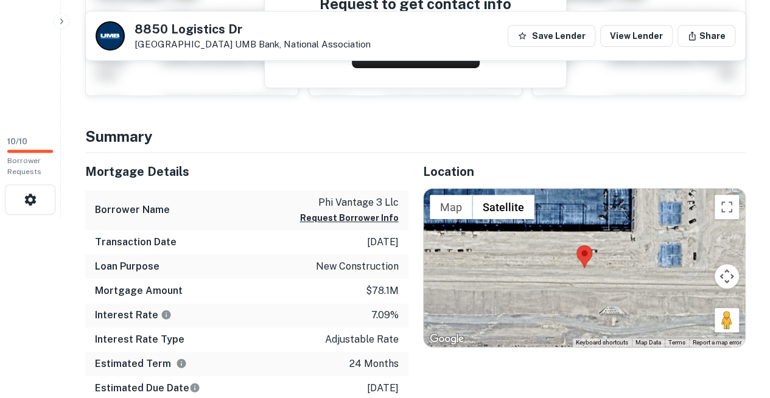
scroll to position [179, 0]
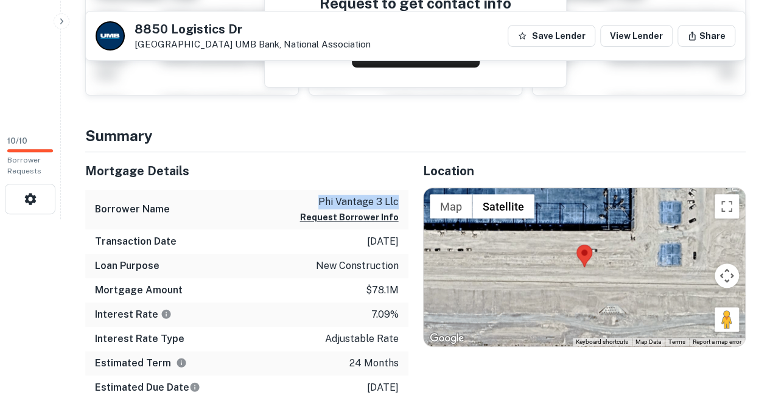
drag, startPoint x: 335, startPoint y: 186, endPoint x: 401, endPoint y: 185, distance: 66.4
click at [401, 190] on div "Borrower Name phi vantage 3 llc Request Borrower Info" at bounding box center [246, 210] width 323 height 40
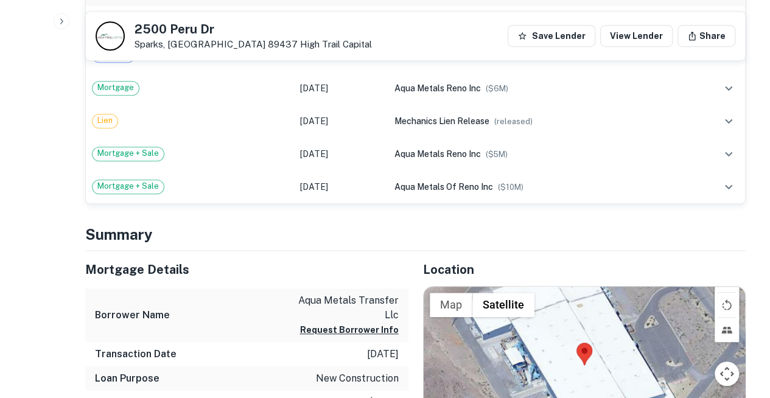
scroll to position [406, 0]
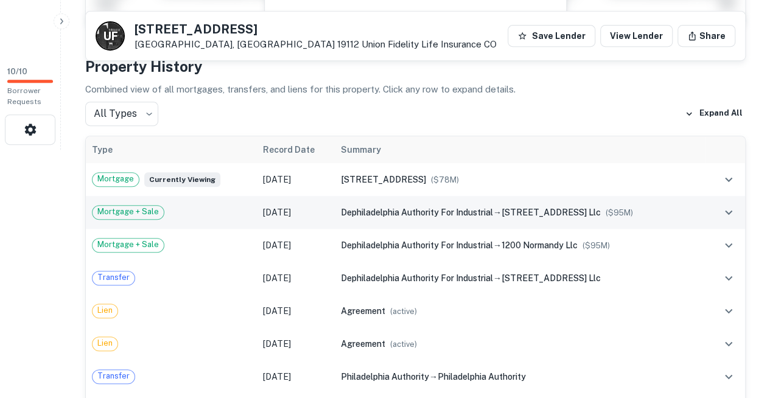
scroll to position [245, 0]
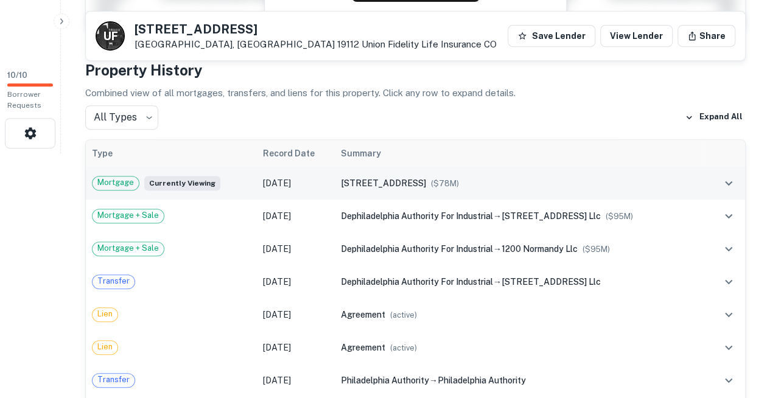
click at [388, 171] on td "1225 constitution ave llc ($ 78M )" at bounding box center [520, 183] width 370 height 33
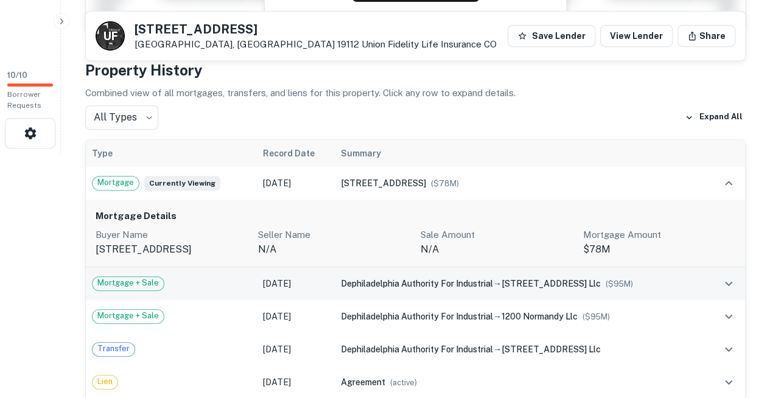
click at [364, 279] on span "dephiladelphia authority for industrial" at bounding box center [417, 284] width 152 height 10
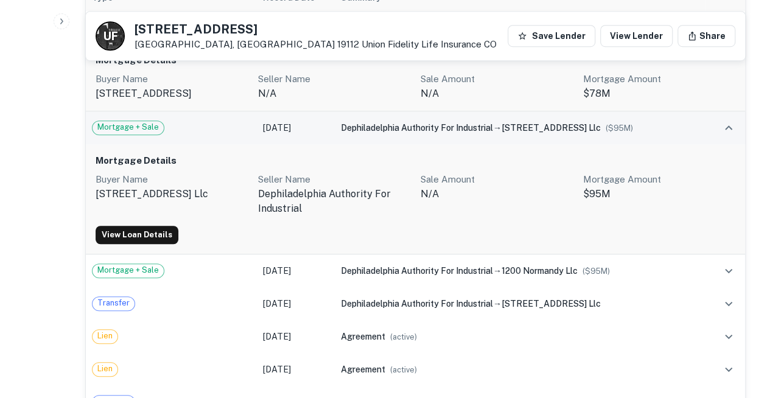
scroll to position [402, 0]
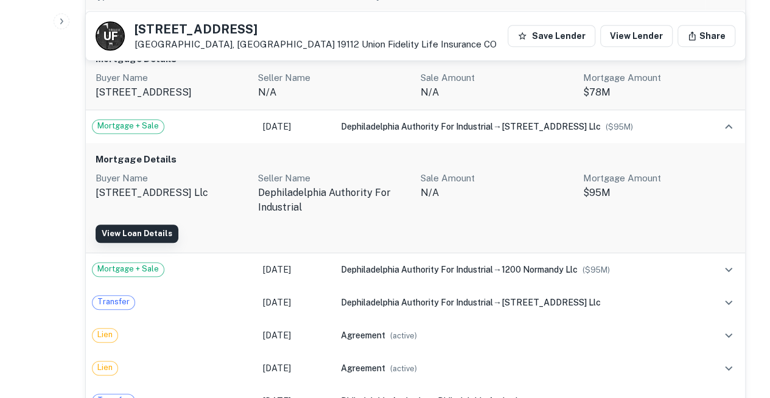
click at [102, 225] on link "View Loan Details" at bounding box center [137, 234] width 83 height 18
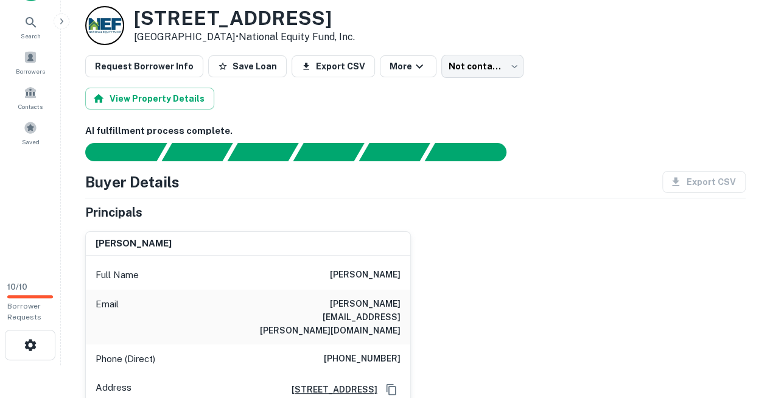
scroll to position [33, 0]
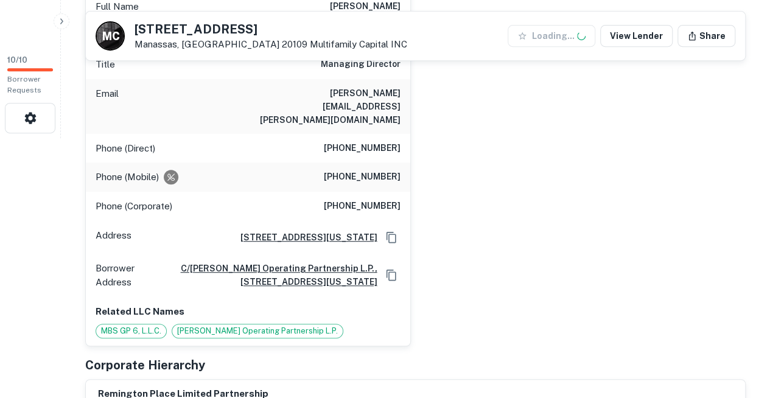
scroll to position [261, 0]
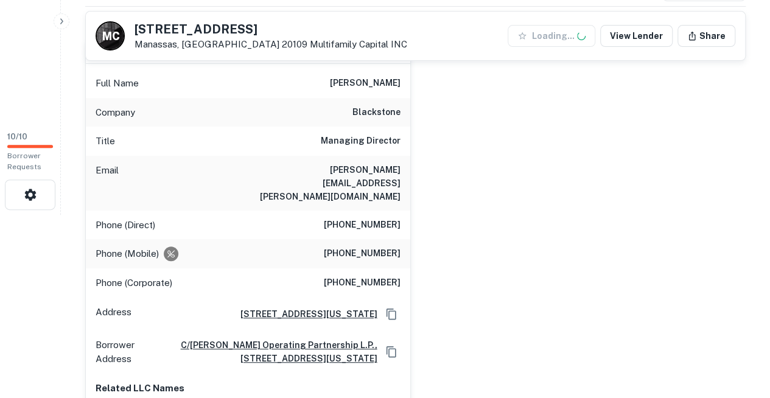
scroll to position [182, 0]
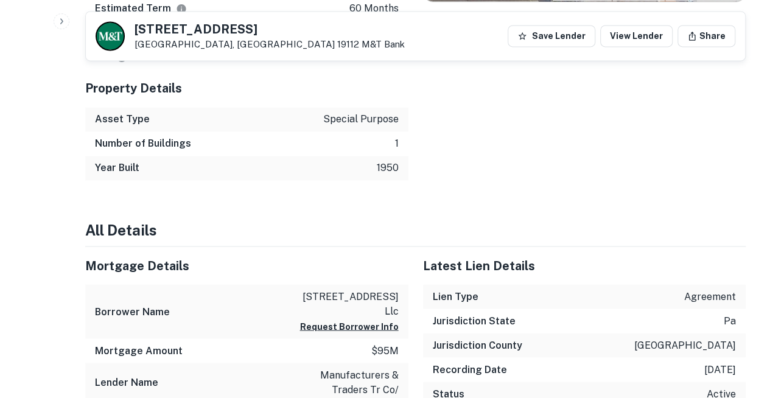
scroll to position [915, 0]
drag, startPoint x: 302, startPoint y: 186, endPoint x: 401, endPoint y: 185, distance: 99.3
click at [401, 284] on div "Borrower Name [STREET_ADDRESS] llc Request Borrower Info" at bounding box center [246, 311] width 323 height 54
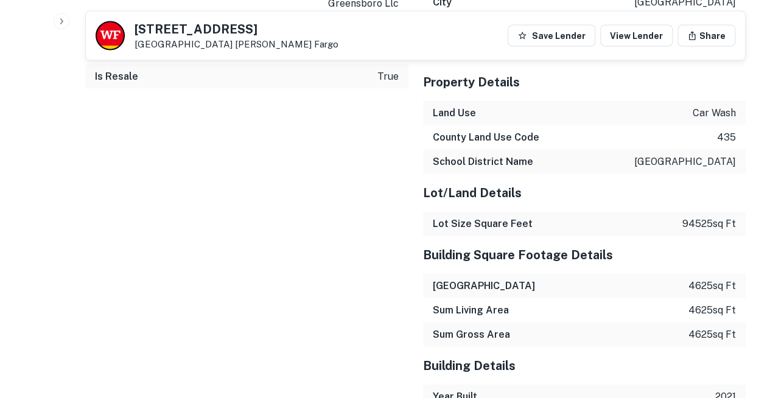
scroll to position [1178, 0]
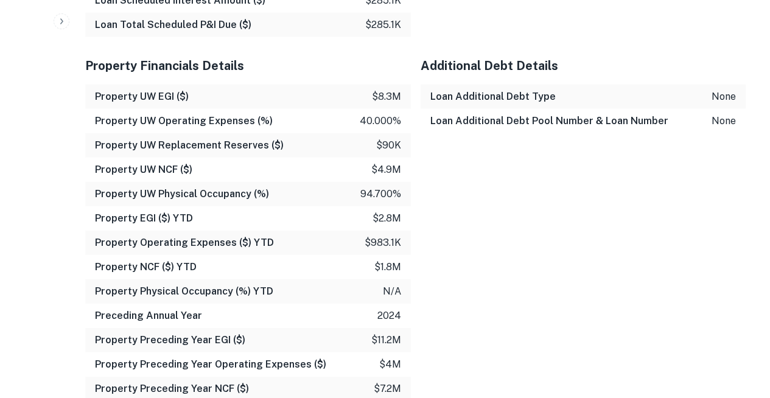
scroll to position [1570, 0]
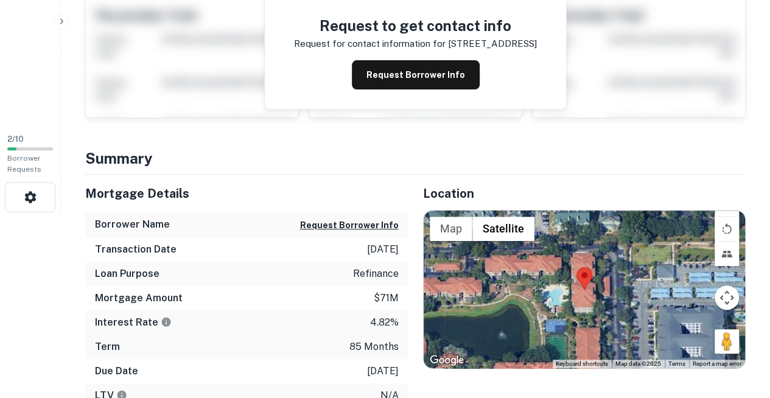
scroll to position [161, 0]
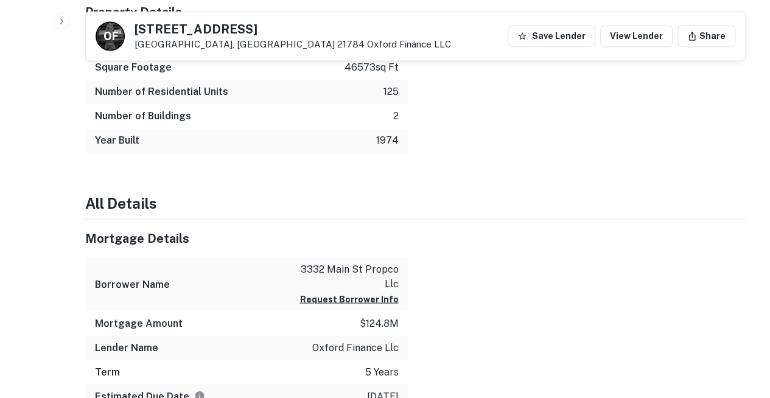
scroll to position [991, 0]
drag, startPoint x: 328, startPoint y: 212, endPoint x: 404, endPoint y: 207, distance: 76.9
click at [404, 335] on div "Lender Name oxford finance llc" at bounding box center [246, 347] width 323 height 24
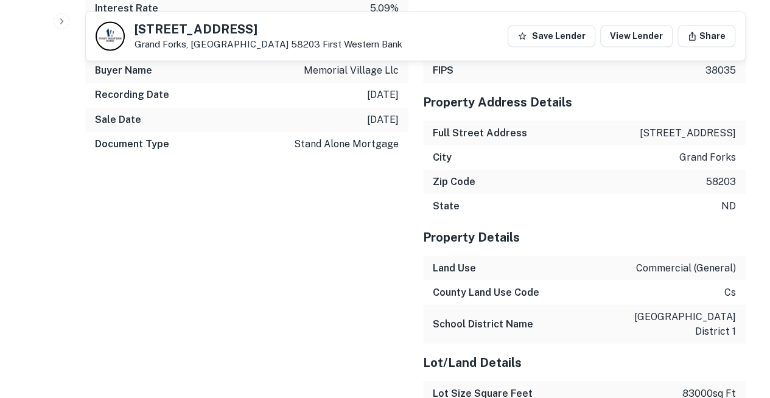
scroll to position [1051, 0]
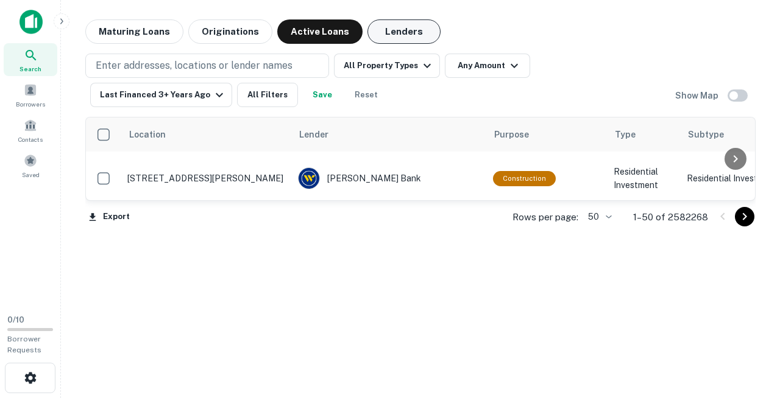
click at [409, 40] on button "Lenders" at bounding box center [403, 31] width 73 height 24
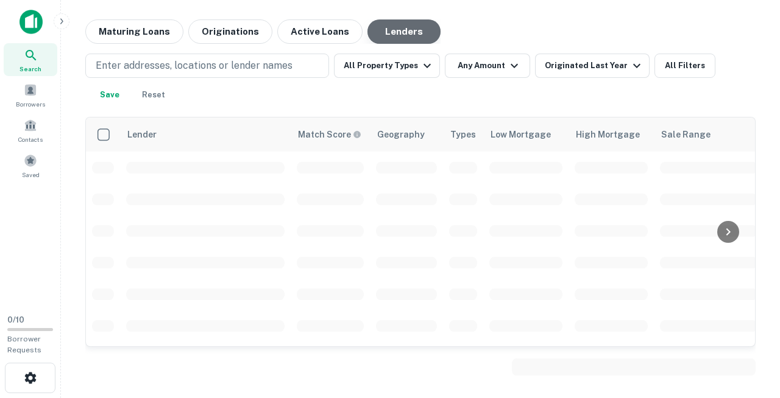
click at [409, 40] on button "Lenders" at bounding box center [403, 31] width 73 height 24
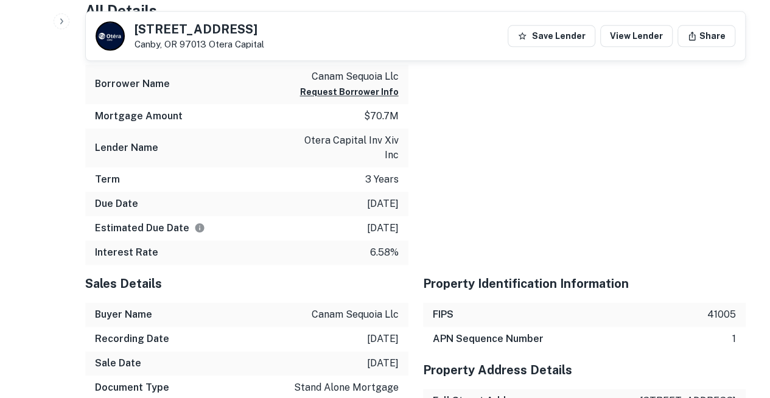
scroll to position [657, 0]
drag, startPoint x: 97, startPoint y: 242, endPoint x: 404, endPoint y: 245, distance: 307.0
click at [404, 326] on div "Recording Date [DATE]" at bounding box center [246, 338] width 323 height 24
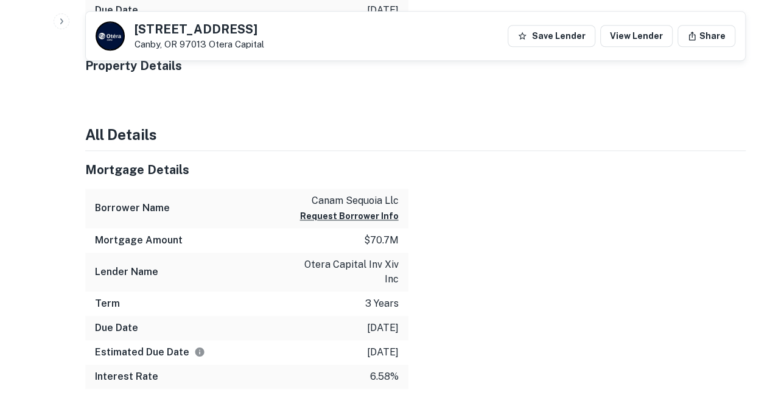
scroll to position [532, 0]
drag, startPoint x: 309, startPoint y: 205, endPoint x: 401, endPoint y: 203, distance: 91.4
click at [401, 253] on div "Lender Name otera capital inv xiv inc" at bounding box center [246, 272] width 323 height 39
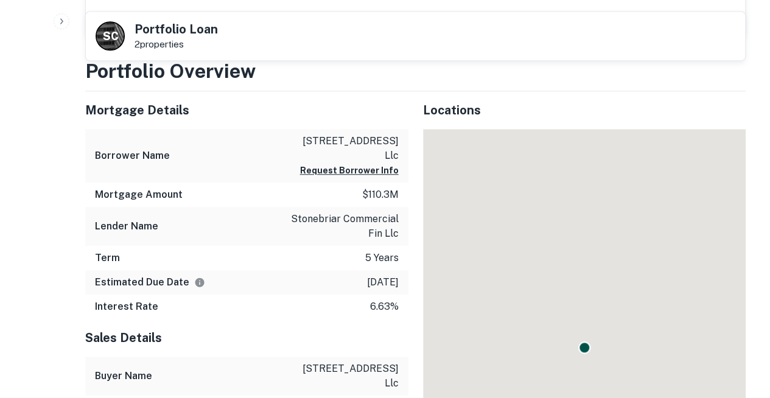
scroll to position [437, 0]
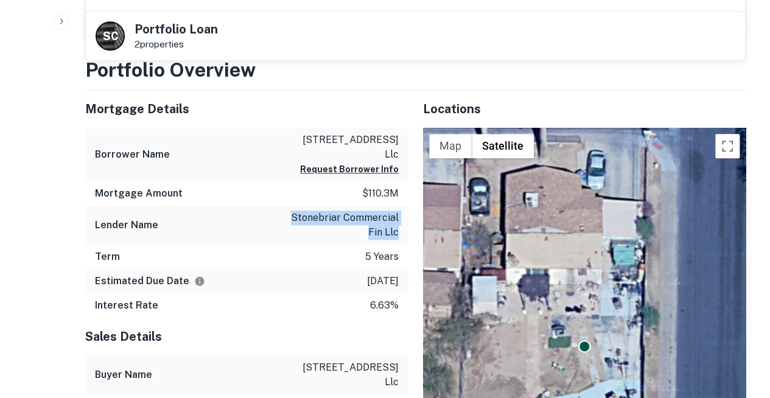
drag, startPoint x: 301, startPoint y: 159, endPoint x: 403, endPoint y: 170, distance: 102.9
click at [403, 206] on div "Lender Name stonebriar commercial fin llc" at bounding box center [246, 225] width 323 height 39
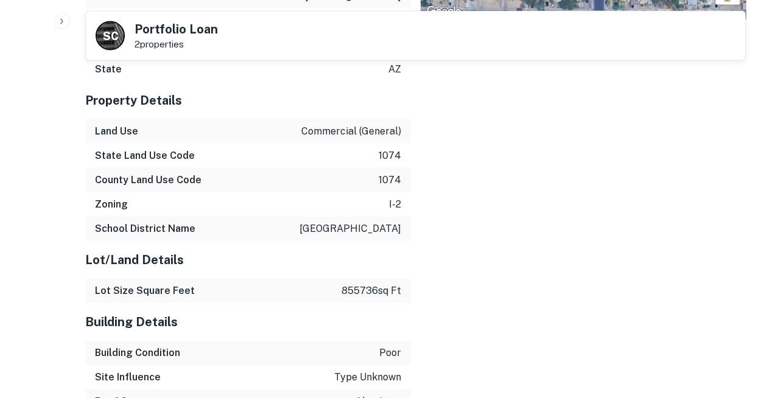
scroll to position [1382, 0]
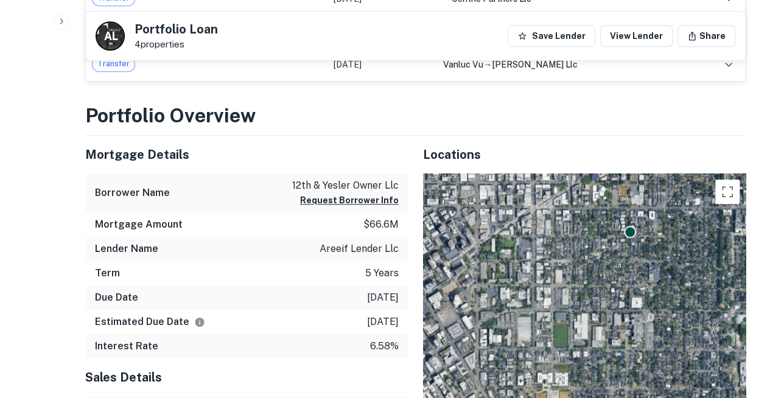
scroll to position [590, 0]
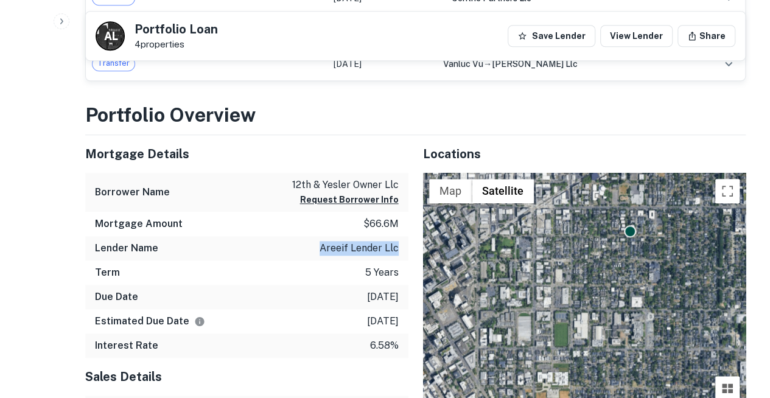
drag, startPoint x: 333, startPoint y: 188, endPoint x: 402, endPoint y: 185, distance: 68.9
click at [402, 236] on div "Lender Name areeif lender llc" at bounding box center [246, 248] width 323 height 24
click at [373, 241] on p "areeif lender llc" at bounding box center [359, 248] width 79 height 15
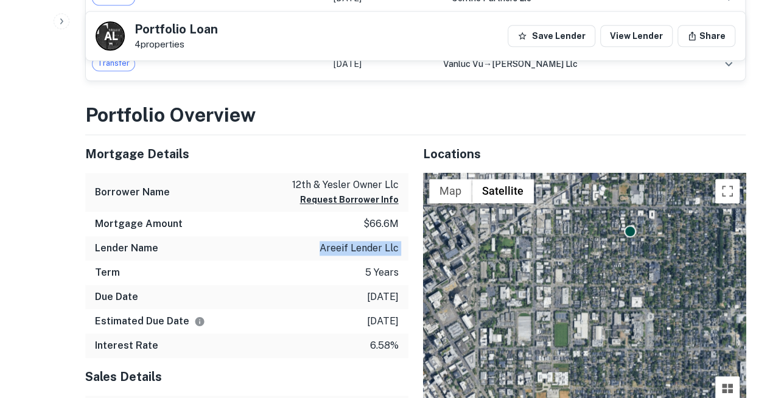
click at [373, 241] on p "areeif lender llc" at bounding box center [359, 248] width 79 height 15
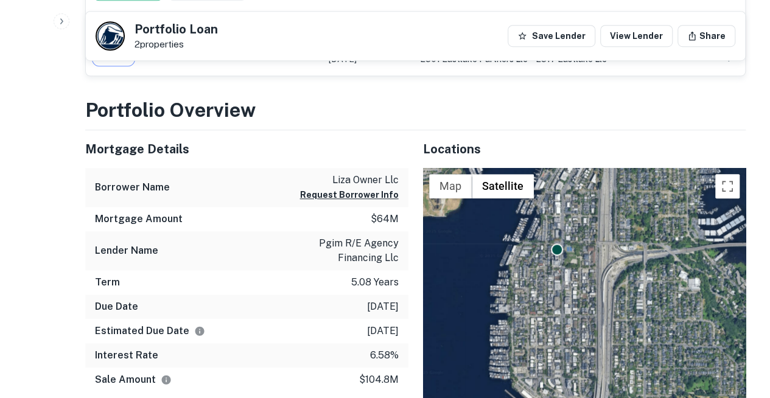
scroll to position [431, 0]
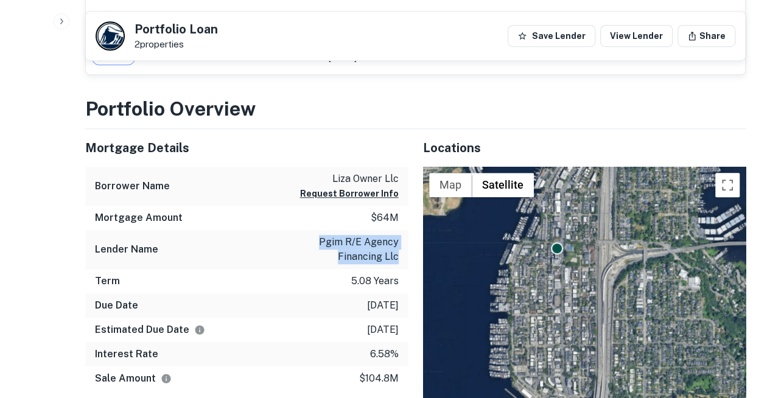
drag, startPoint x: 290, startPoint y: 199, endPoint x: 401, endPoint y: 205, distance: 111.6
click at [401, 230] on div "Lender Name pgim r/e agency financing llc" at bounding box center [246, 249] width 323 height 39
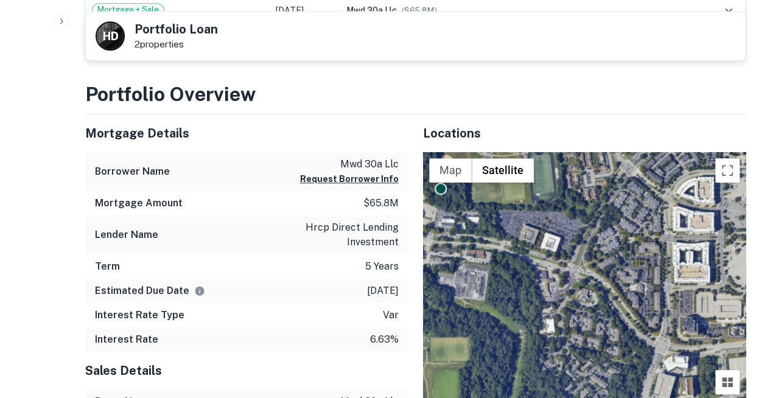
scroll to position [449, 0]
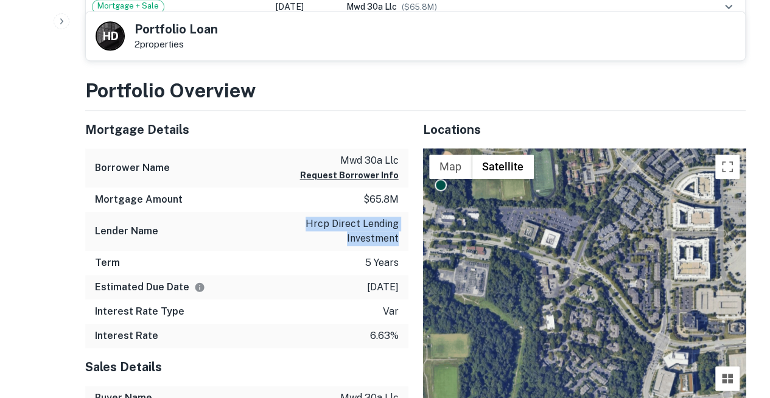
drag, startPoint x: 325, startPoint y: 177, endPoint x: 399, endPoint y: 187, distance: 74.4
click at [399, 212] on div "Lender Name hrcp direct lending investment" at bounding box center [246, 231] width 323 height 39
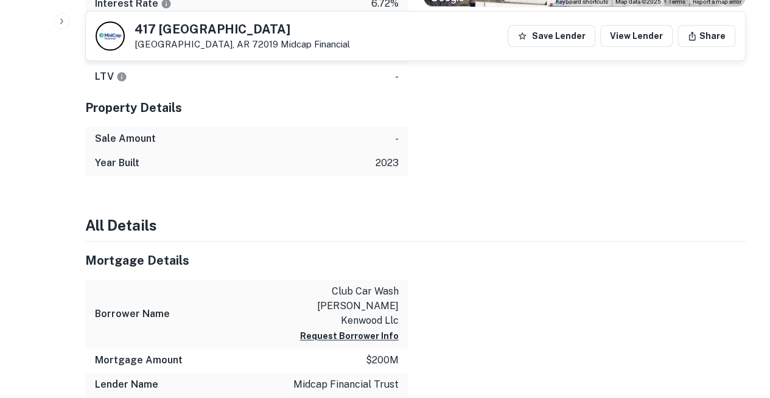
scroll to position [752, 0]
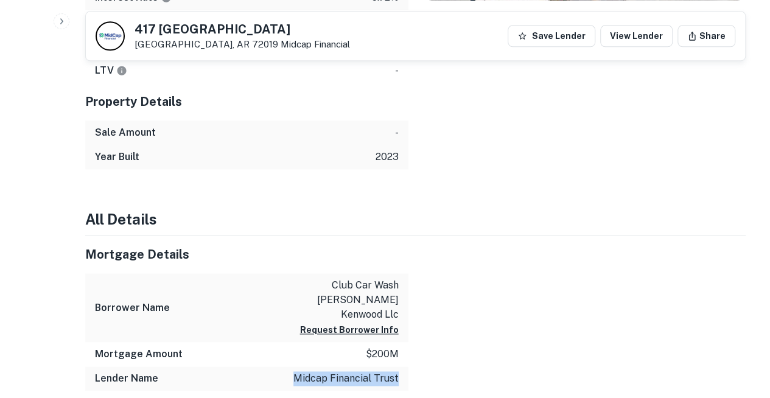
drag, startPoint x: 315, startPoint y: 260, endPoint x: 400, endPoint y: 253, distance: 84.4
click at [400, 367] on div "Lender Name midcap financial trust" at bounding box center [246, 379] width 323 height 24
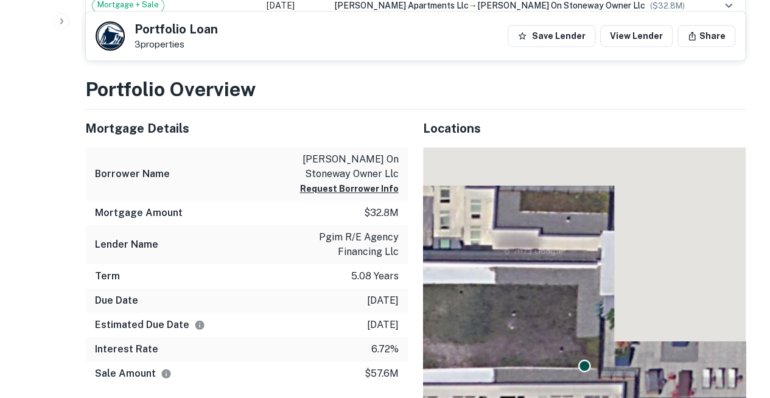
scroll to position [477, 0]
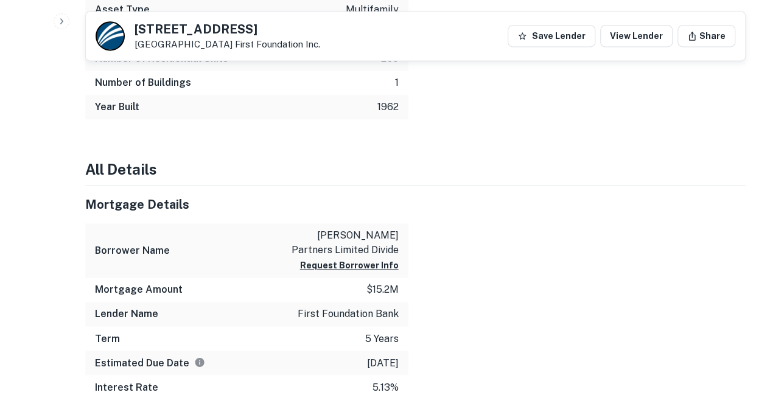
scroll to position [828, 0]
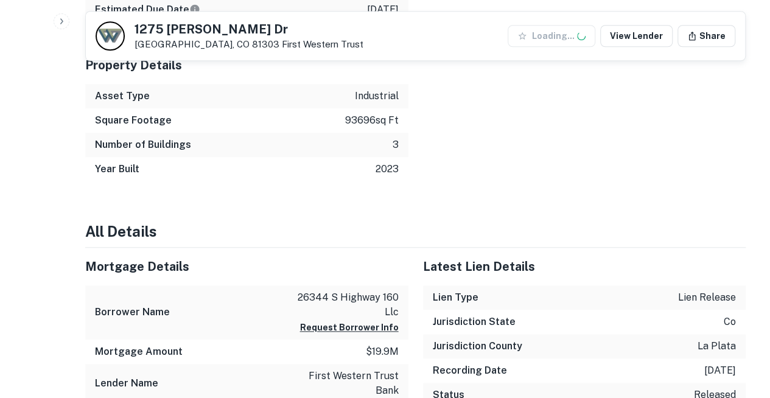
scroll to position [548, 0]
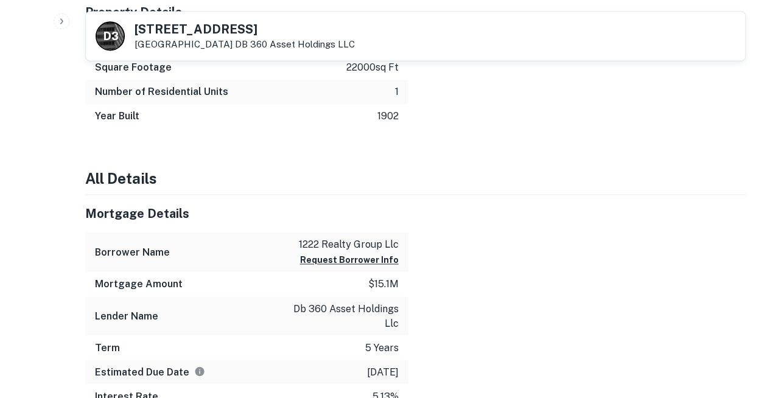
scroll to position [845, 0]
drag, startPoint x: 302, startPoint y: 214, endPoint x: 401, endPoint y: 210, distance: 98.8
click at [401, 296] on div "Lender Name db 360 asset holdings llc" at bounding box center [246, 315] width 323 height 39
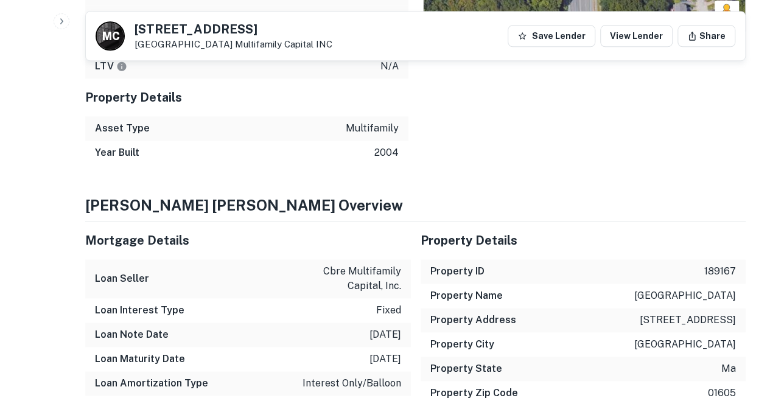
scroll to position [713, 0]
click at [294, 259] on div "Loan Seller cbre multifamily capital, inc." at bounding box center [248, 278] width 326 height 39
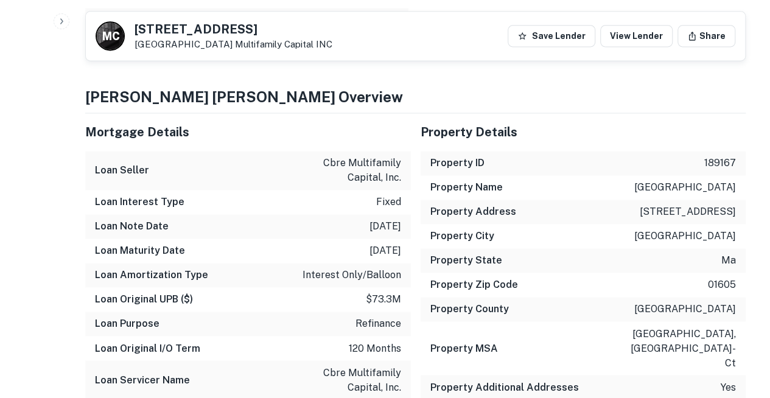
scroll to position [815, 0]
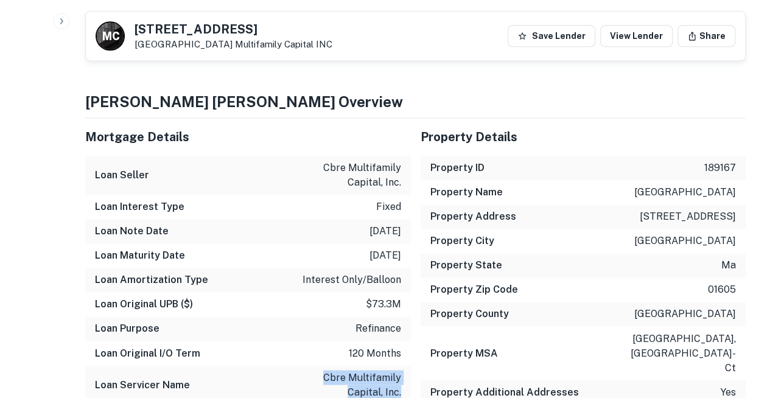
drag, startPoint x: 291, startPoint y: 266, endPoint x: 403, endPoint y: 263, distance: 112.1
click at [403, 365] on div "Loan Servicer Name cbre multifamily capital, inc." at bounding box center [248, 384] width 326 height 39
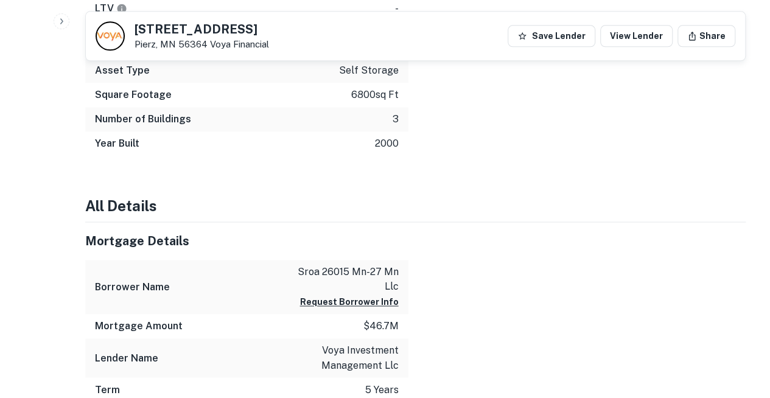
scroll to position [802, 0]
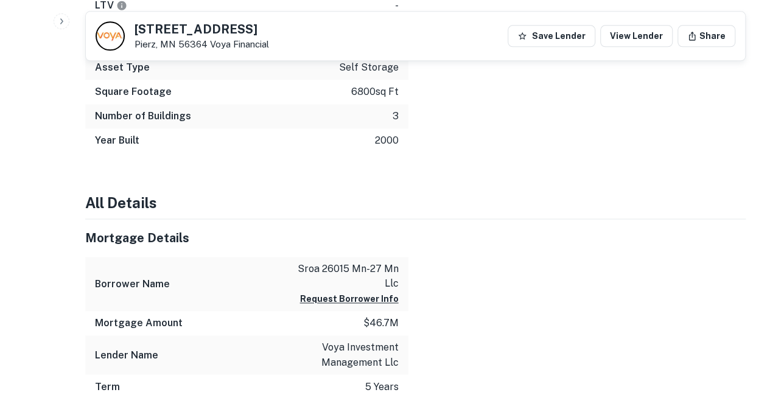
click at [343, 340] on p "voya investment management llc" at bounding box center [344, 354] width 110 height 29
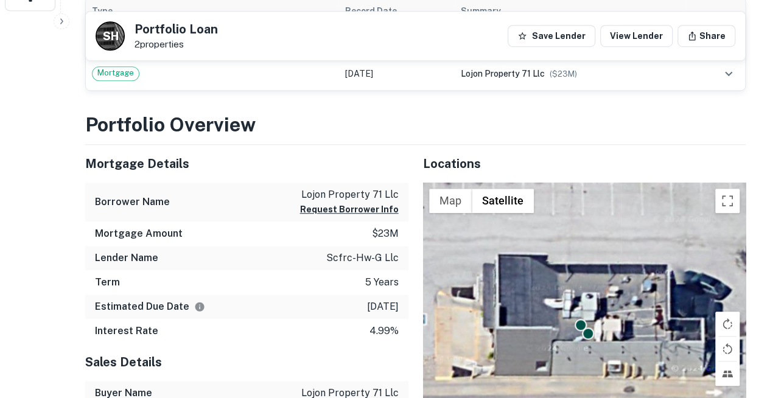
scroll to position [378, 0]
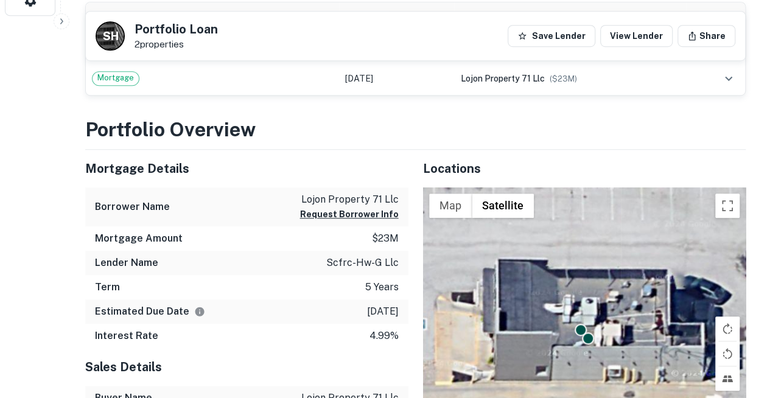
click at [353, 256] on p "scfrc-hw-g llc" at bounding box center [362, 263] width 72 height 15
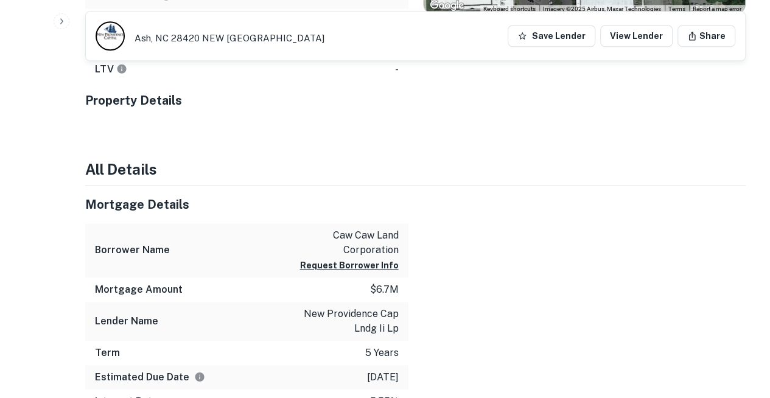
scroll to position [535, 0]
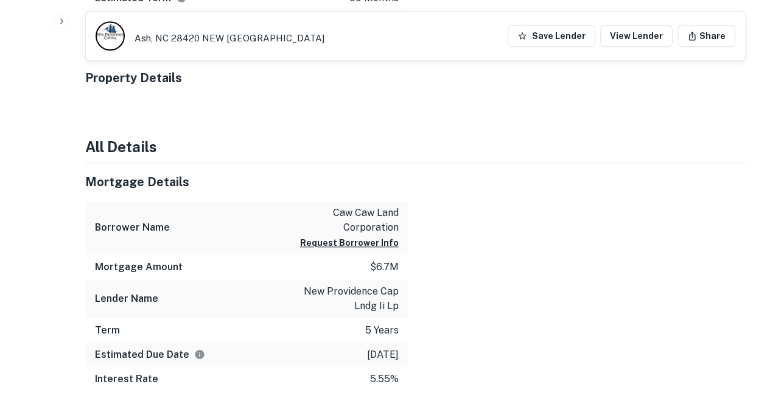
click at [301, 284] on p "new providence cap lndg ii lp" at bounding box center [344, 298] width 110 height 29
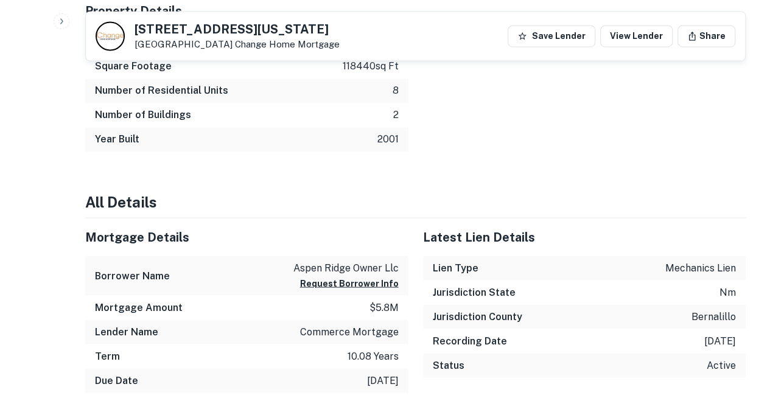
scroll to position [1011, 0]
drag, startPoint x: 323, startPoint y: 220, endPoint x: 400, endPoint y: 213, distance: 77.6
click at [400, 319] on div "Lender Name commerce mortgage" at bounding box center [246, 331] width 323 height 24
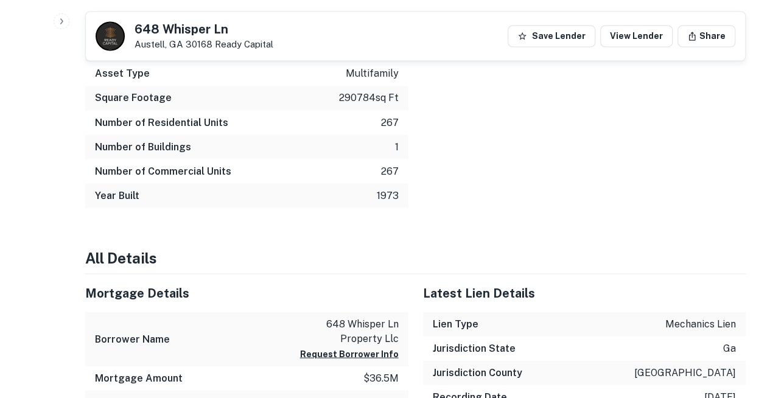
scroll to position [1052, 0]
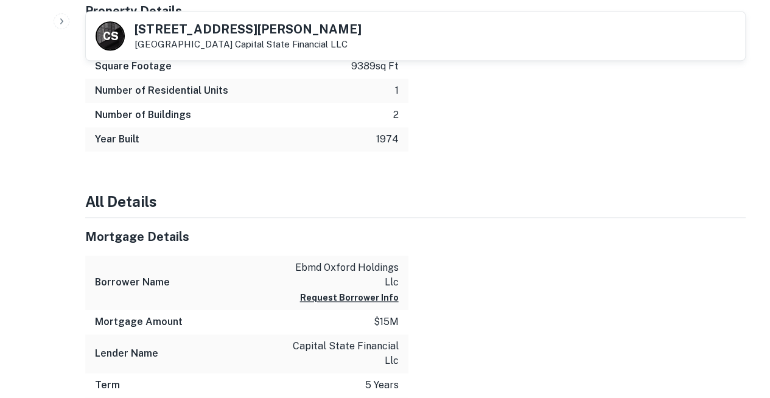
scroll to position [611, 0]
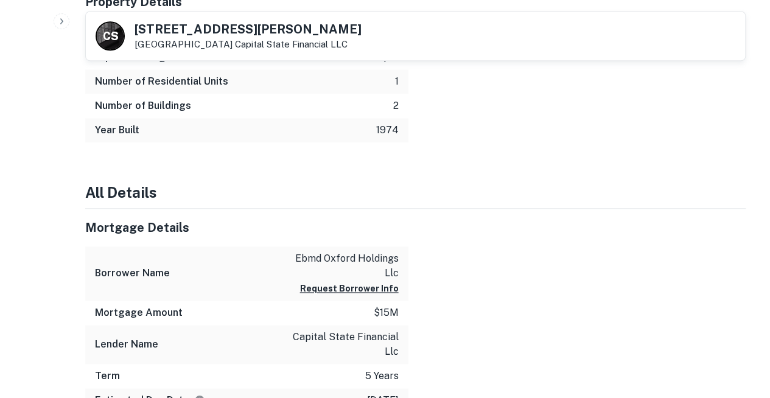
click at [312, 330] on p "capital state financial llc" at bounding box center [344, 344] width 110 height 29
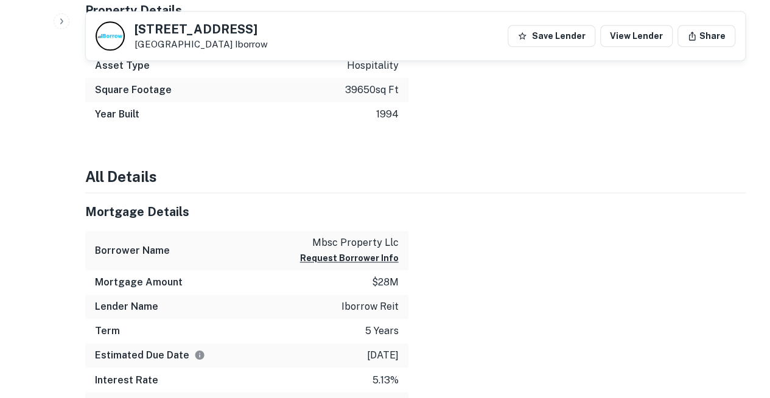
scroll to position [782, 0]
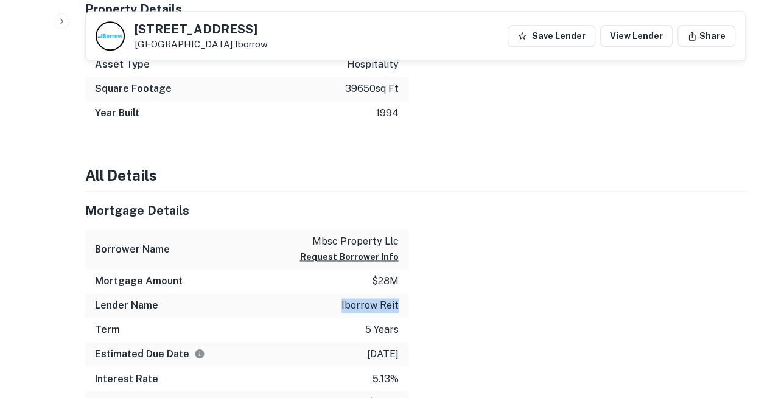
drag, startPoint x: 348, startPoint y: 214, endPoint x: 405, endPoint y: 214, distance: 56.6
click at [405, 294] on div "Lender Name iborrow reit" at bounding box center [246, 306] width 323 height 24
